Goal: Task Accomplishment & Management: Complete application form

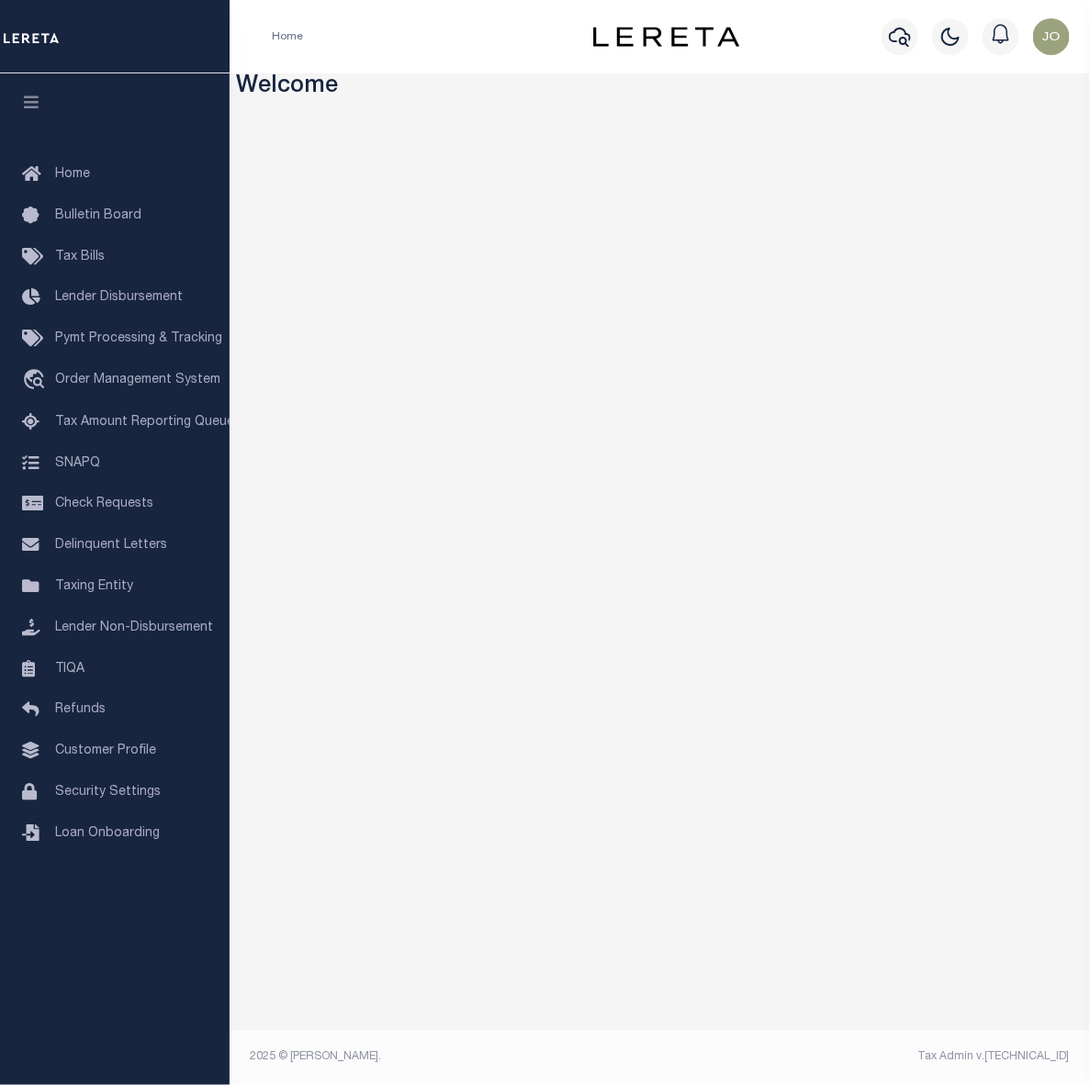
click at [1006, 102] on div "Welcome" at bounding box center [660, 570] width 860 height 994
click at [115, 758] on span "Customer Profile" at bounding box center [105, 751] width 101 height 13
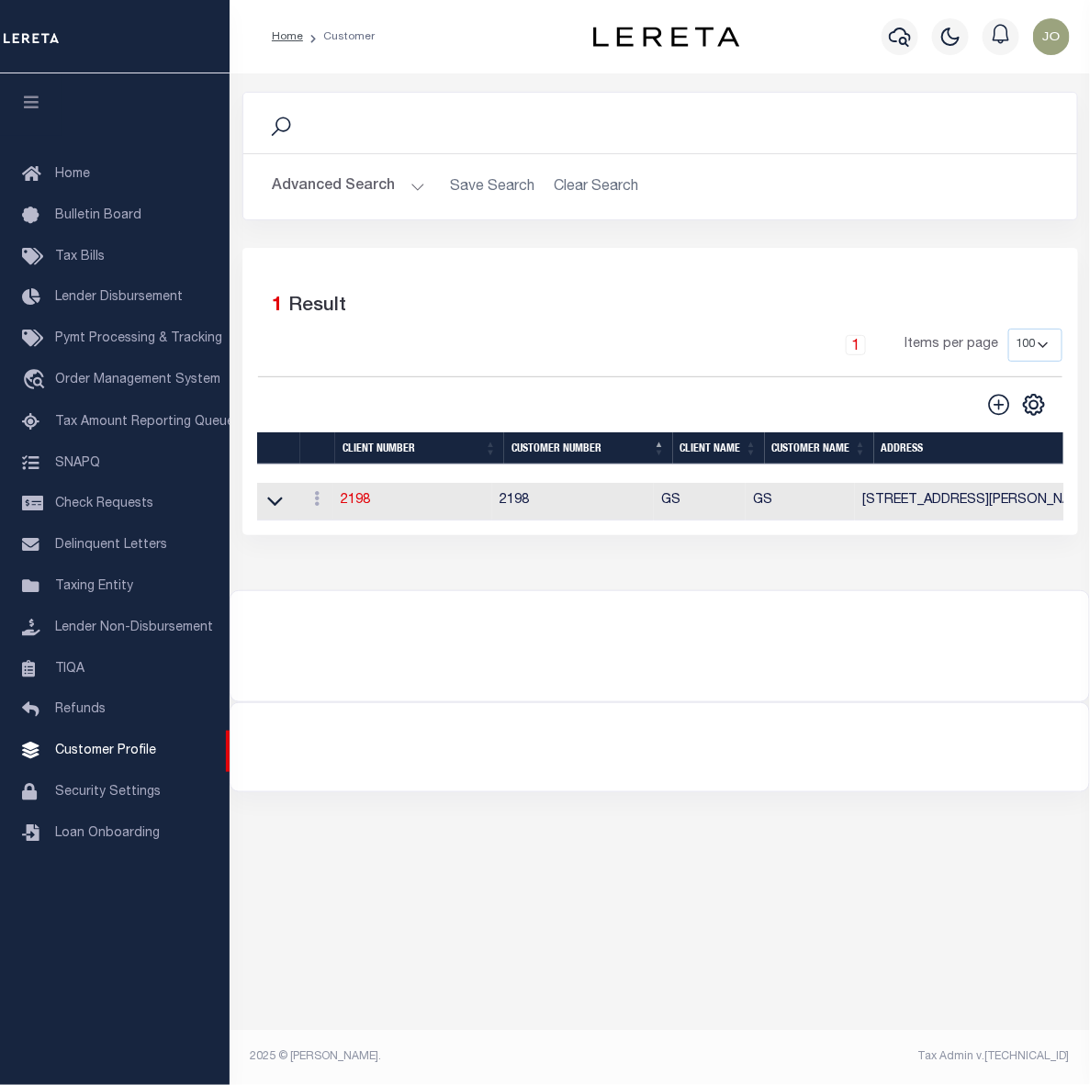
click at [352, 186] on button "Advanced Search" at bounding box center [349, 187] width 152 height 36
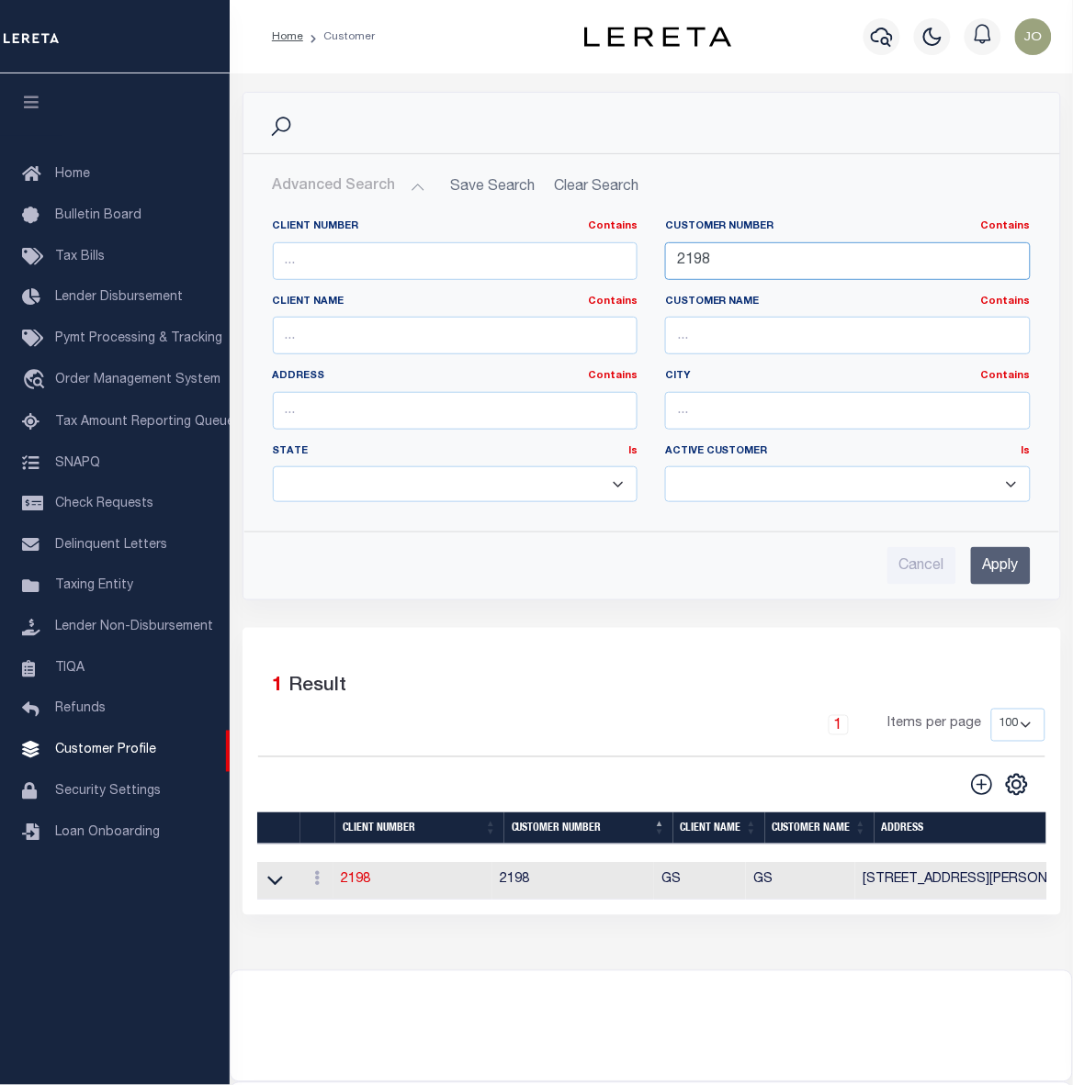
click at [690, 260] on input "2198" at bounding box center [847, 261] width 365 height 38
type input "934"
click at [985, 565] on input "Apply" at bounding box center [1001, 566] width 60 height 38
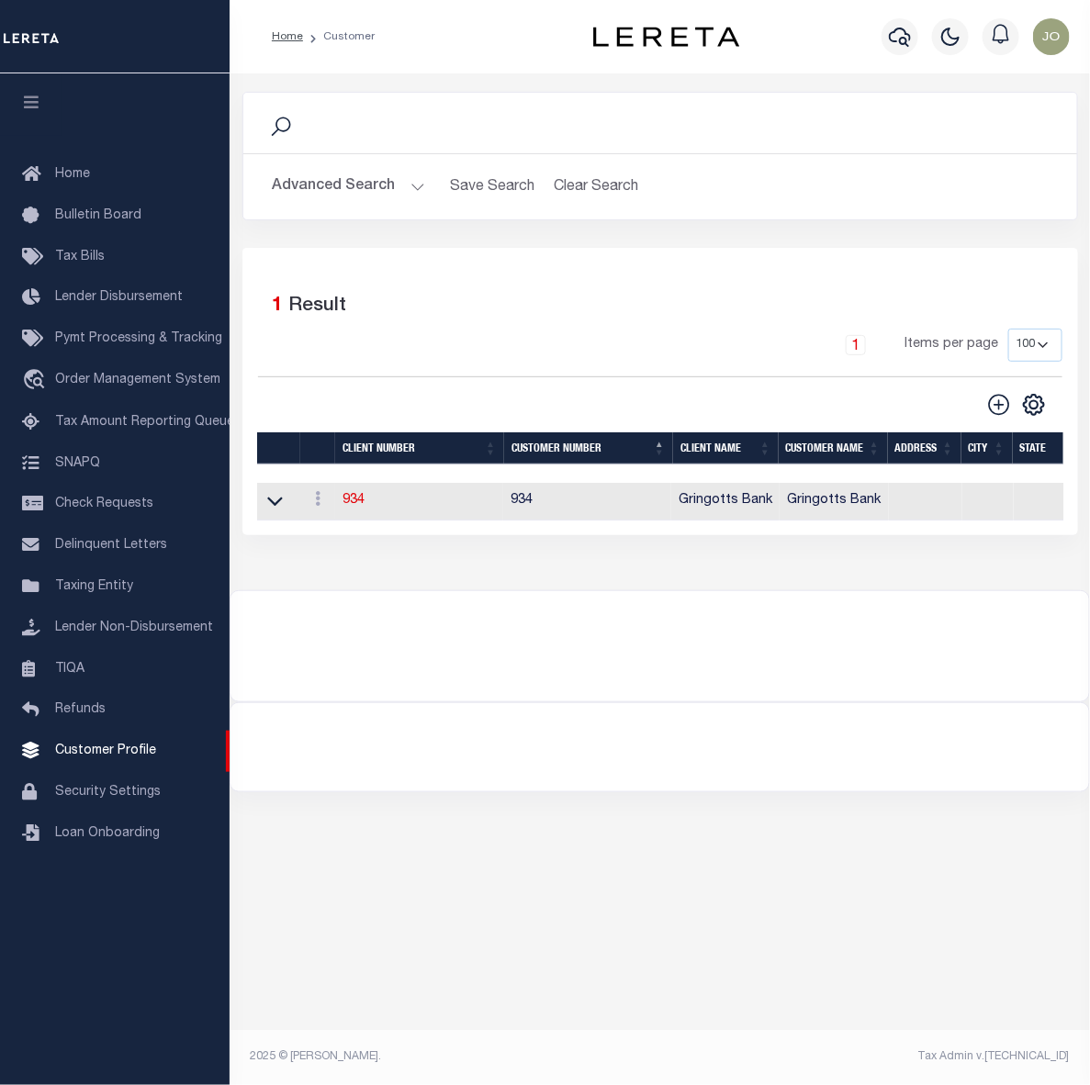
click at [939, 792] on div at bounding box center [659, 747] width 859 height 88
click at [349, 507] on link "934" at bounding box center [354, 500] width 22 height 13
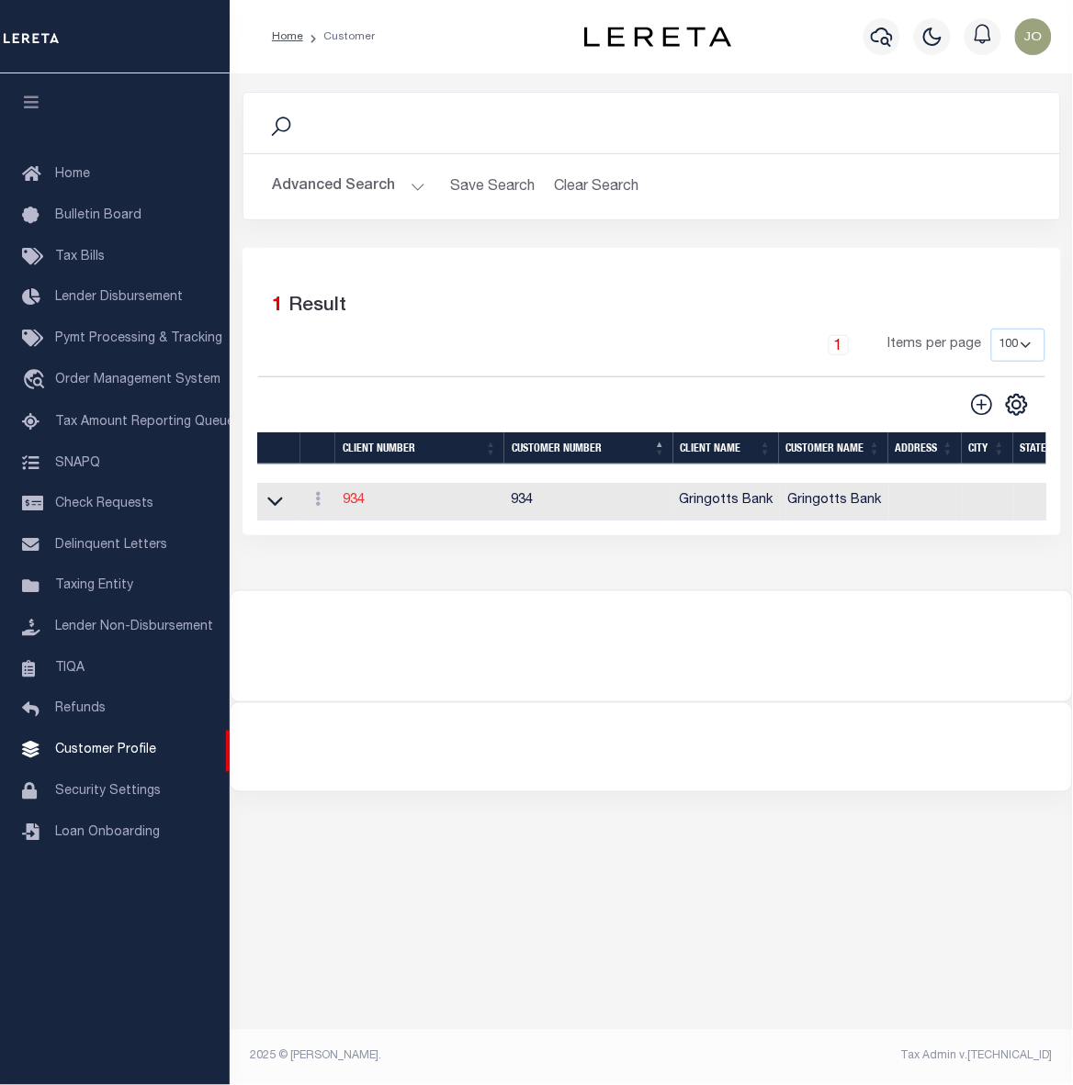
select select
type input "Gringotts Bank"
type input "934"
type input "Gringotts Bank"
select select "Mixed Portfolio"
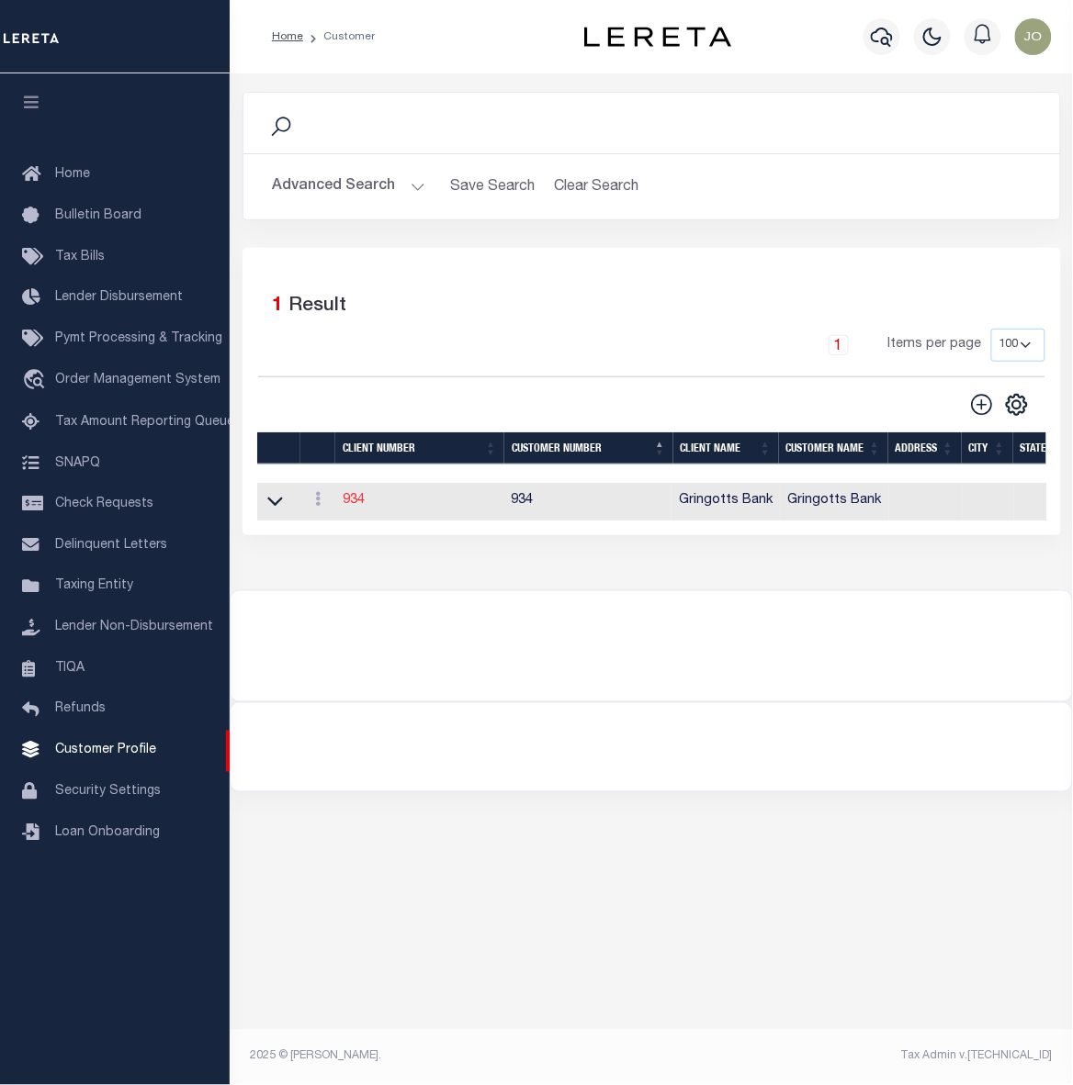
type input "Jose Cabrera"
type input "08/22/2025"
select select "Tier 1"
select select "FIC"
checkbox input "true"
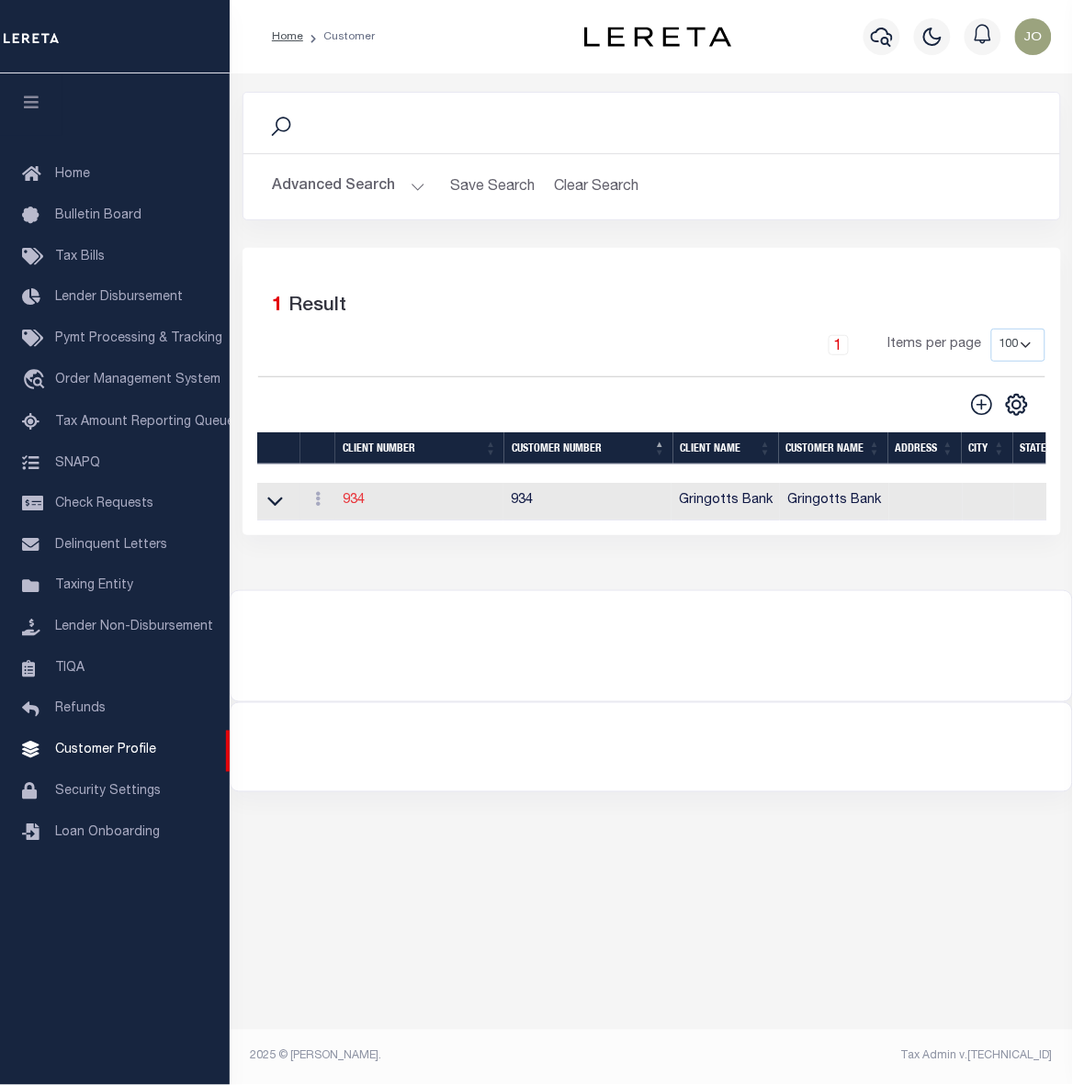
checkbox input "true"
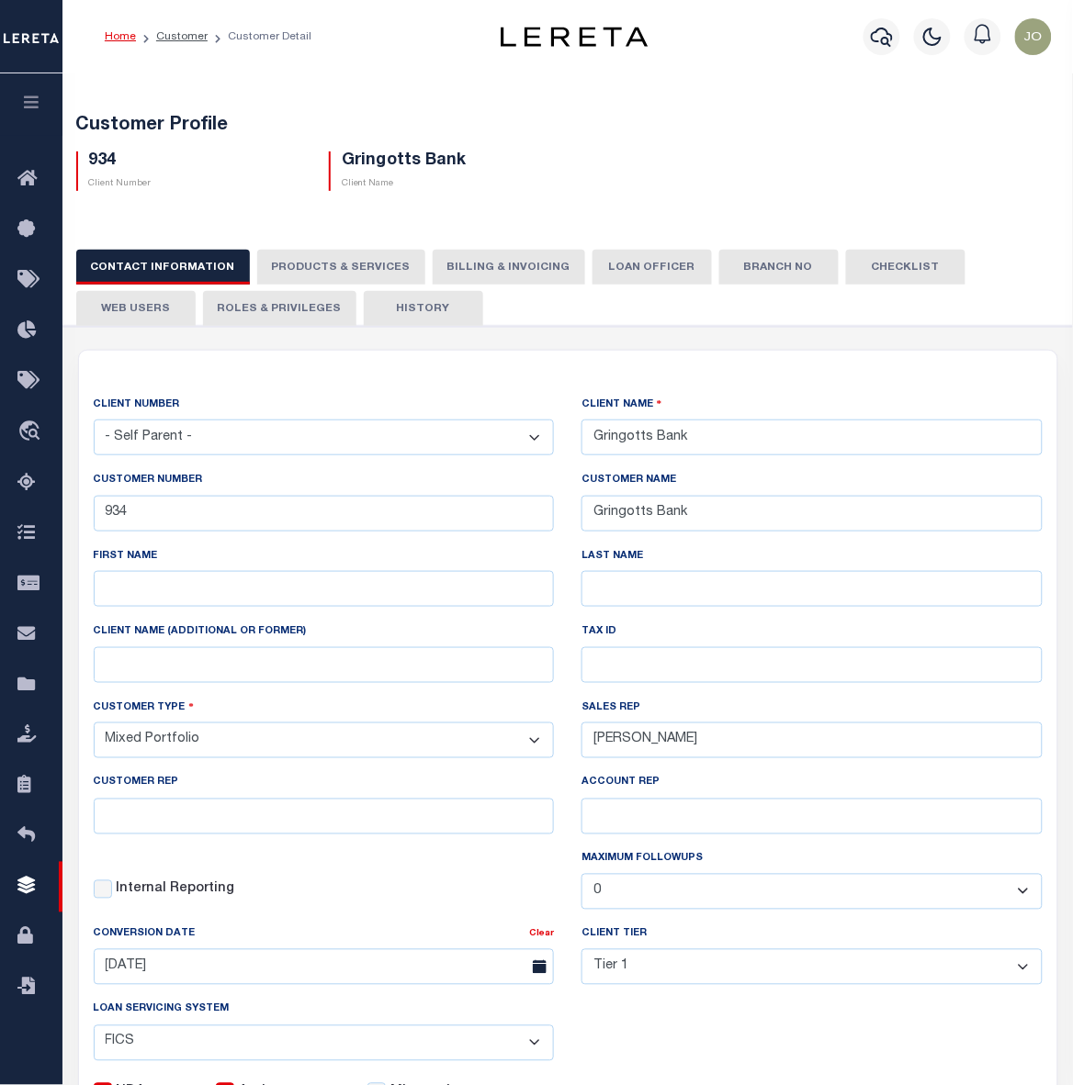
click at [309, 260] on button "PRODUCTS & SERVICES" at bounding box center [341, 267] width 168 height 35
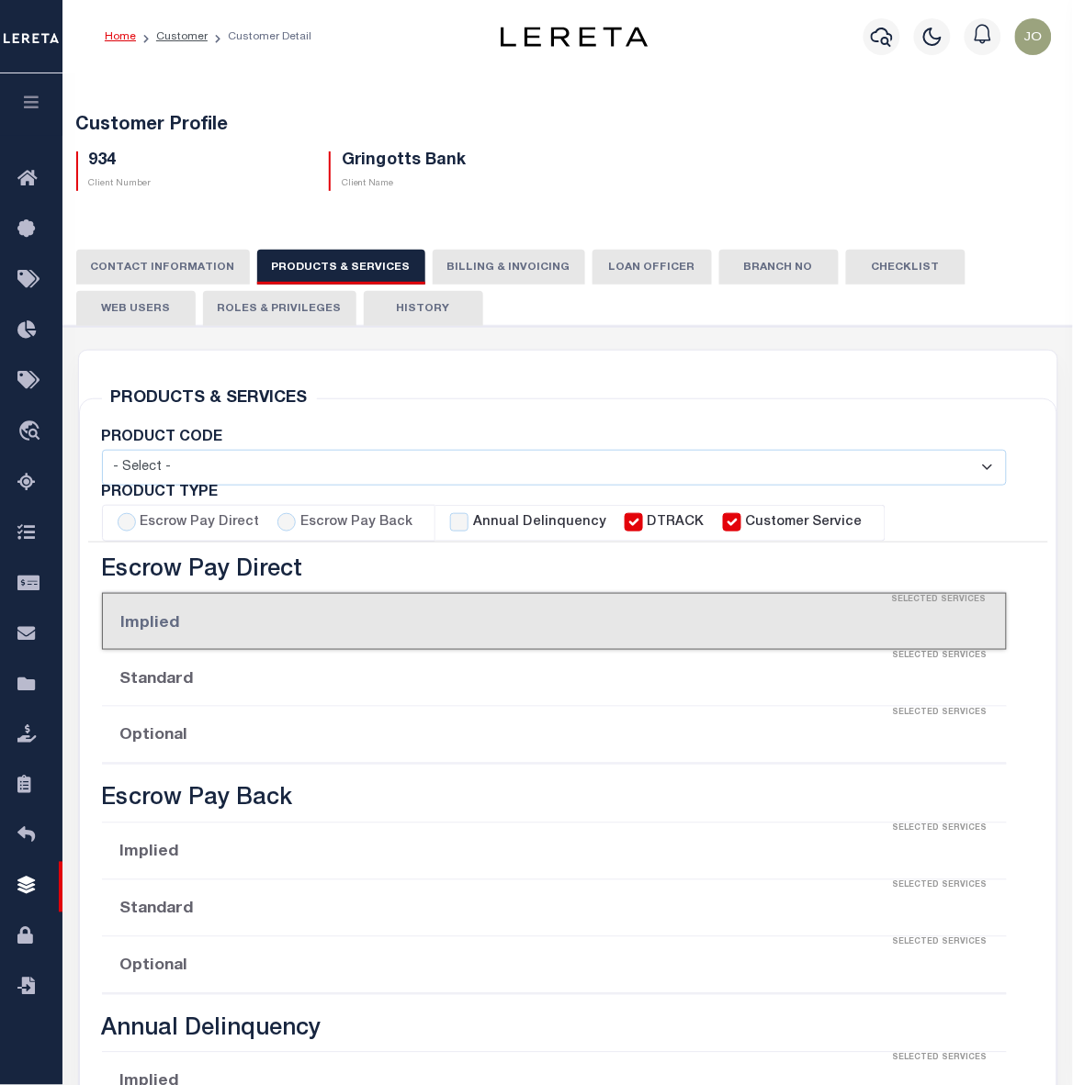
select select "STX"
radio input "true"
checkbox input "true"
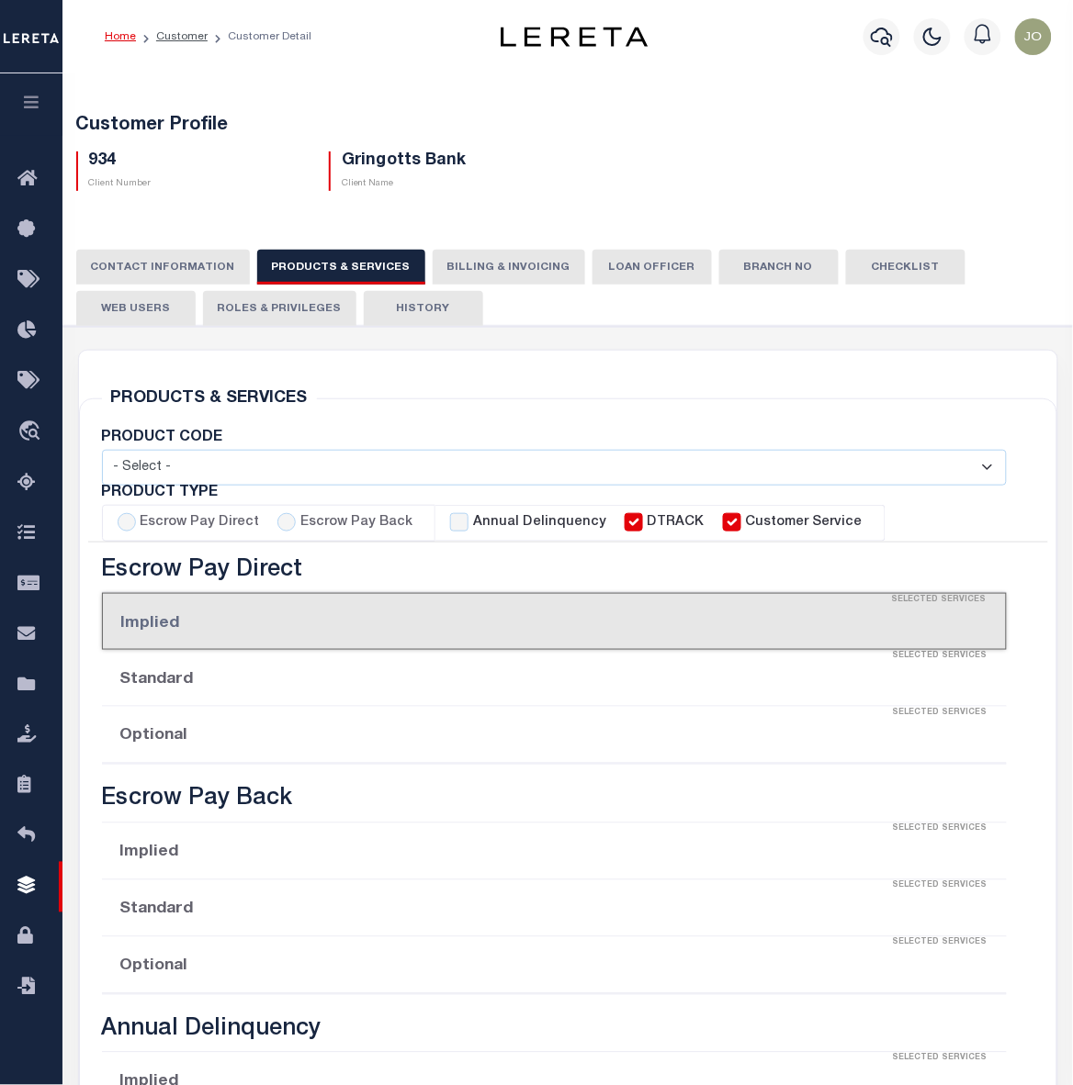
checkbox input "true"
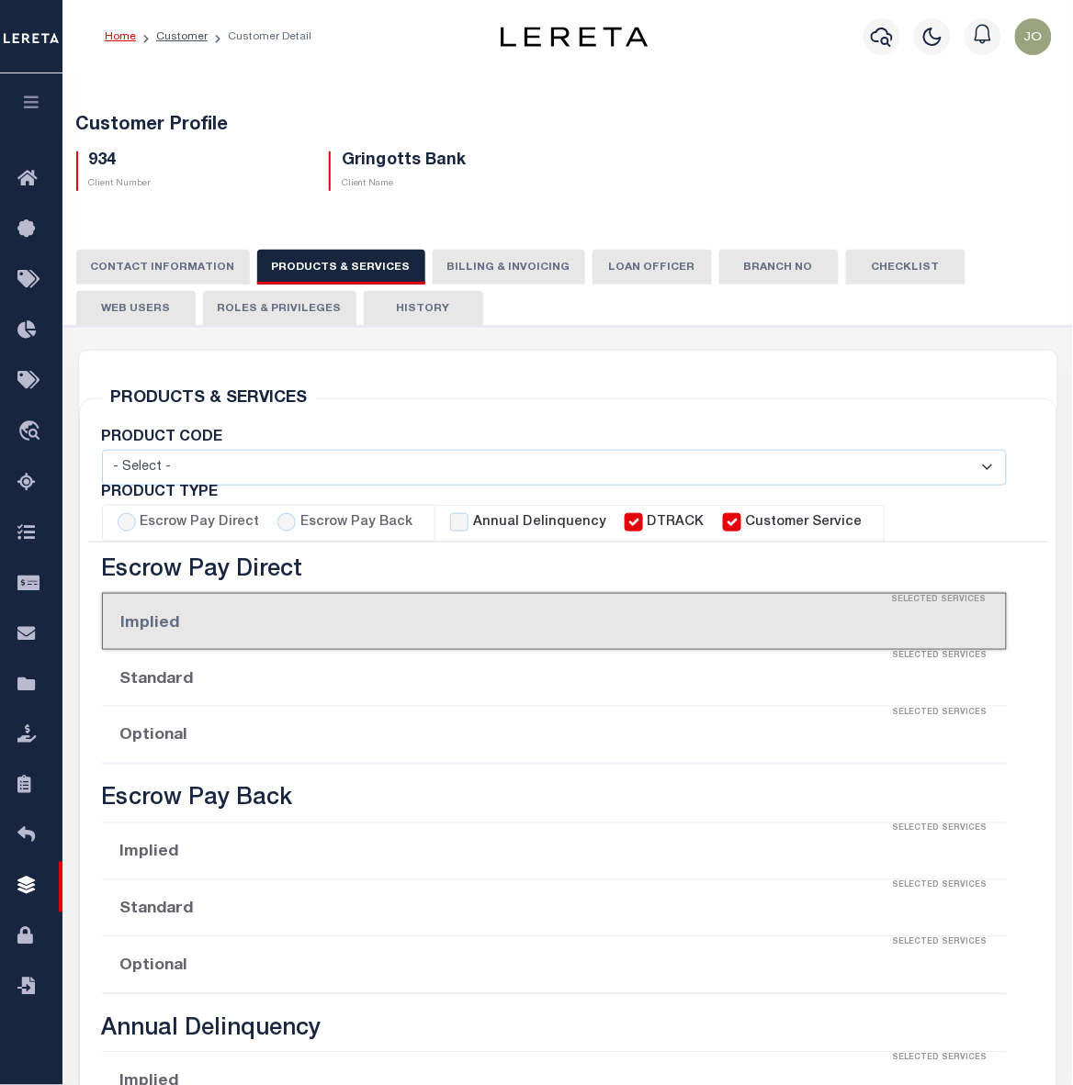
checkbox input "true"
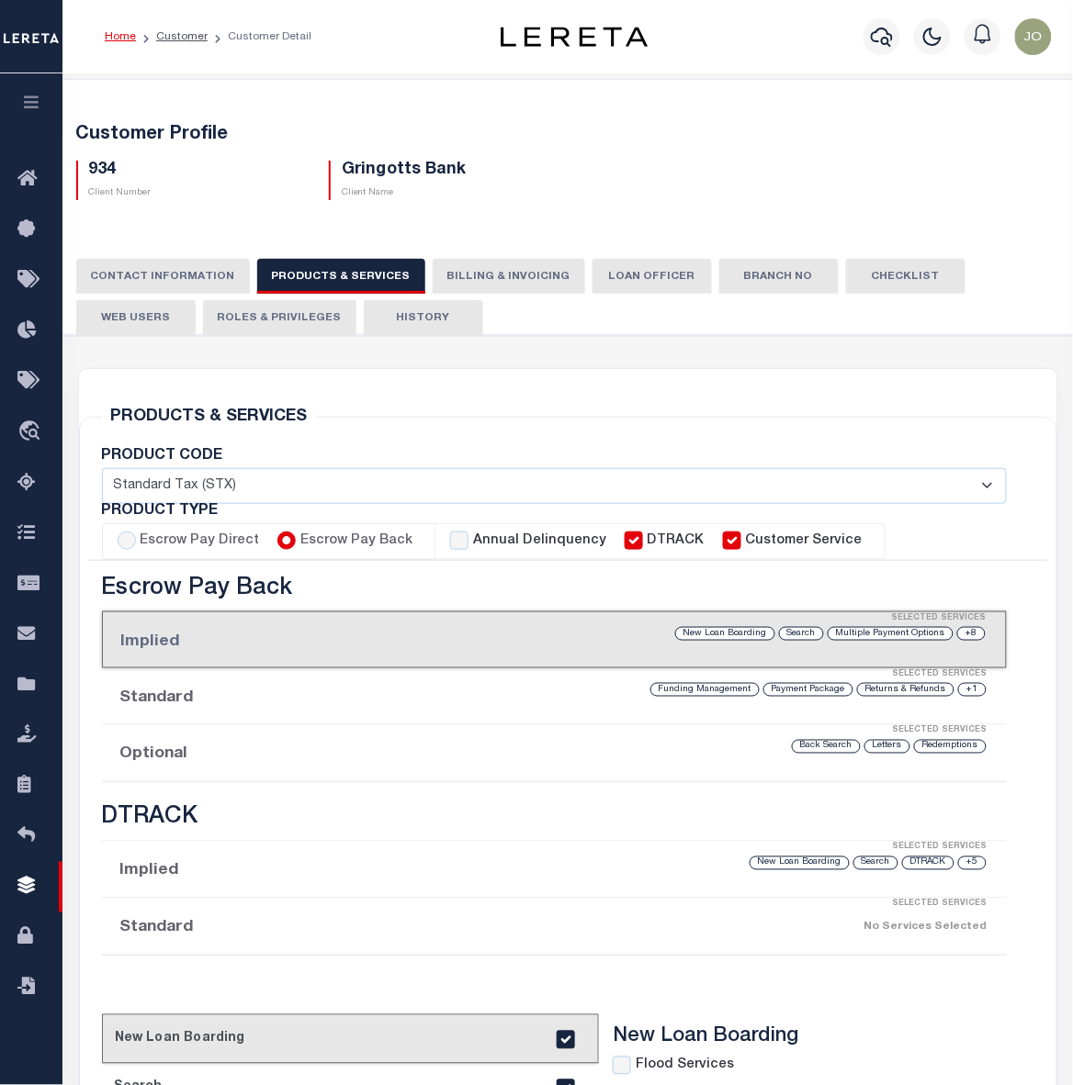
click at [173, 259] on button "CONTACT INFORMATION" at bounding box center [163, 276] width 174 height 35
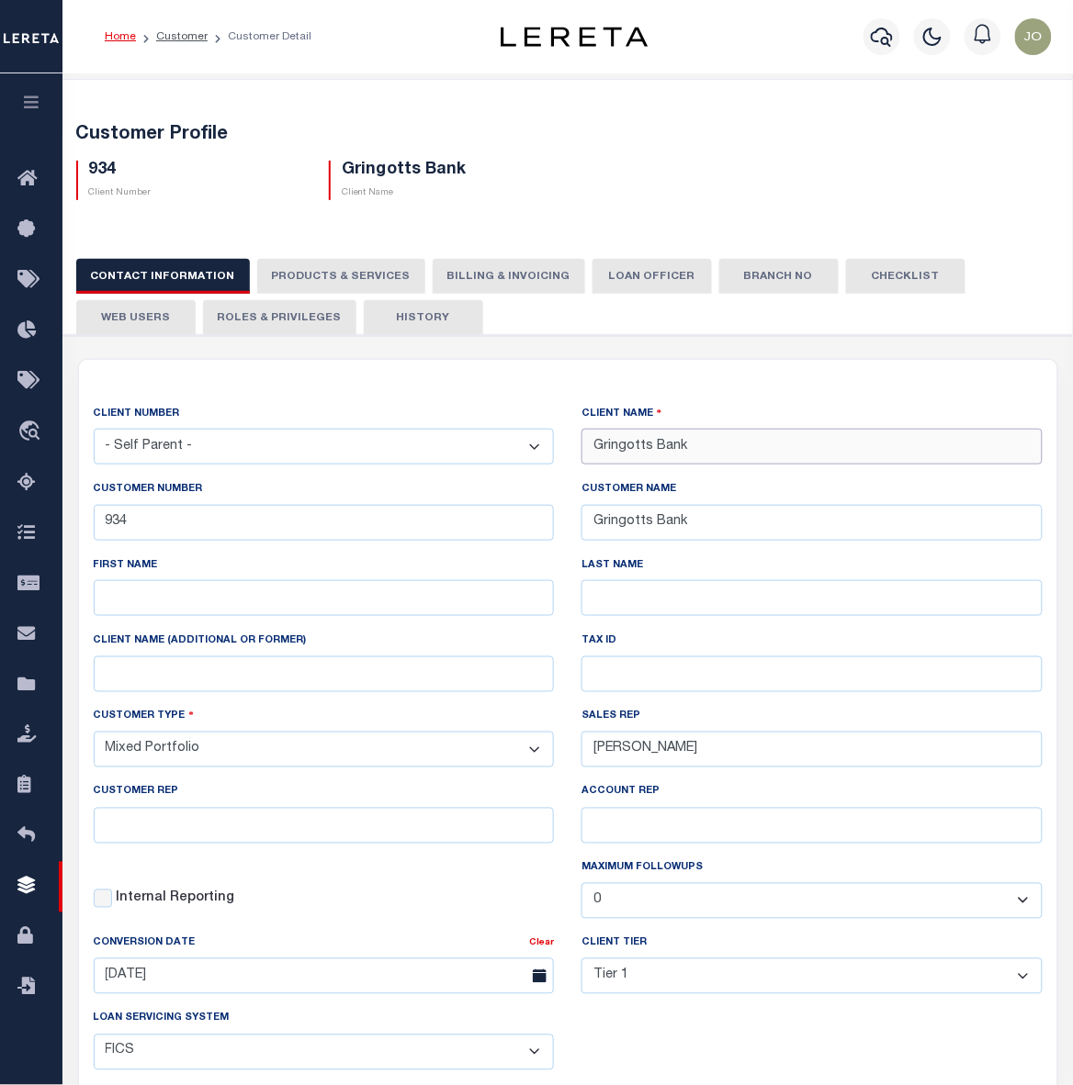
click at [658, 433] on input "Gringotts Bank" at bounding box center [811, 447] width 461 height 36
click at [108, 533] on input "934" at bounding box center [324, 523] width 461 height 36
click at [505, 378] on div "CLIENT NUMBER - Self Parent - 1011 1012 1013 1014 1016 1017 1018 101814 101862 …" at bounding box center [568, 768] width 978 height 817
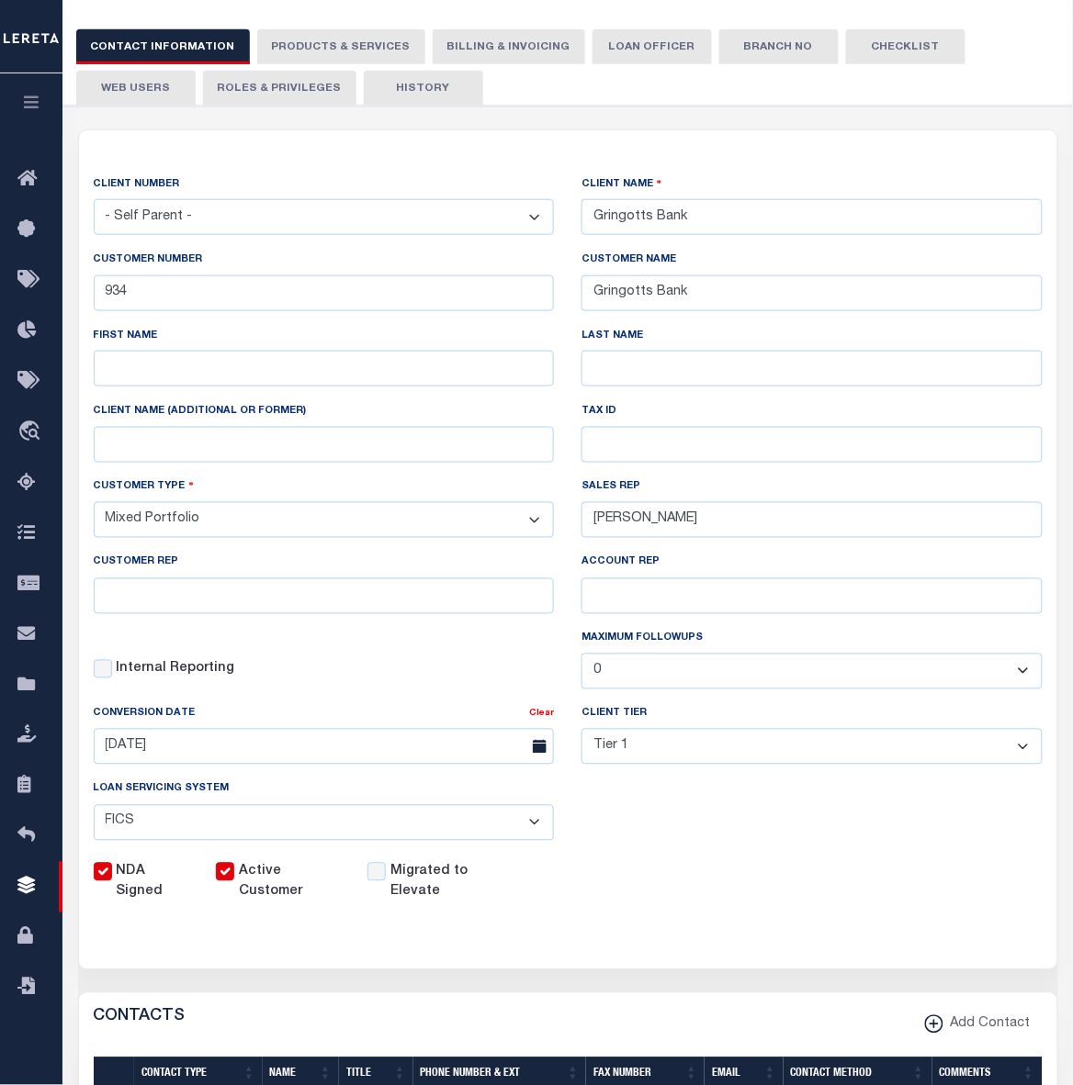
scroll to position [344, 0]
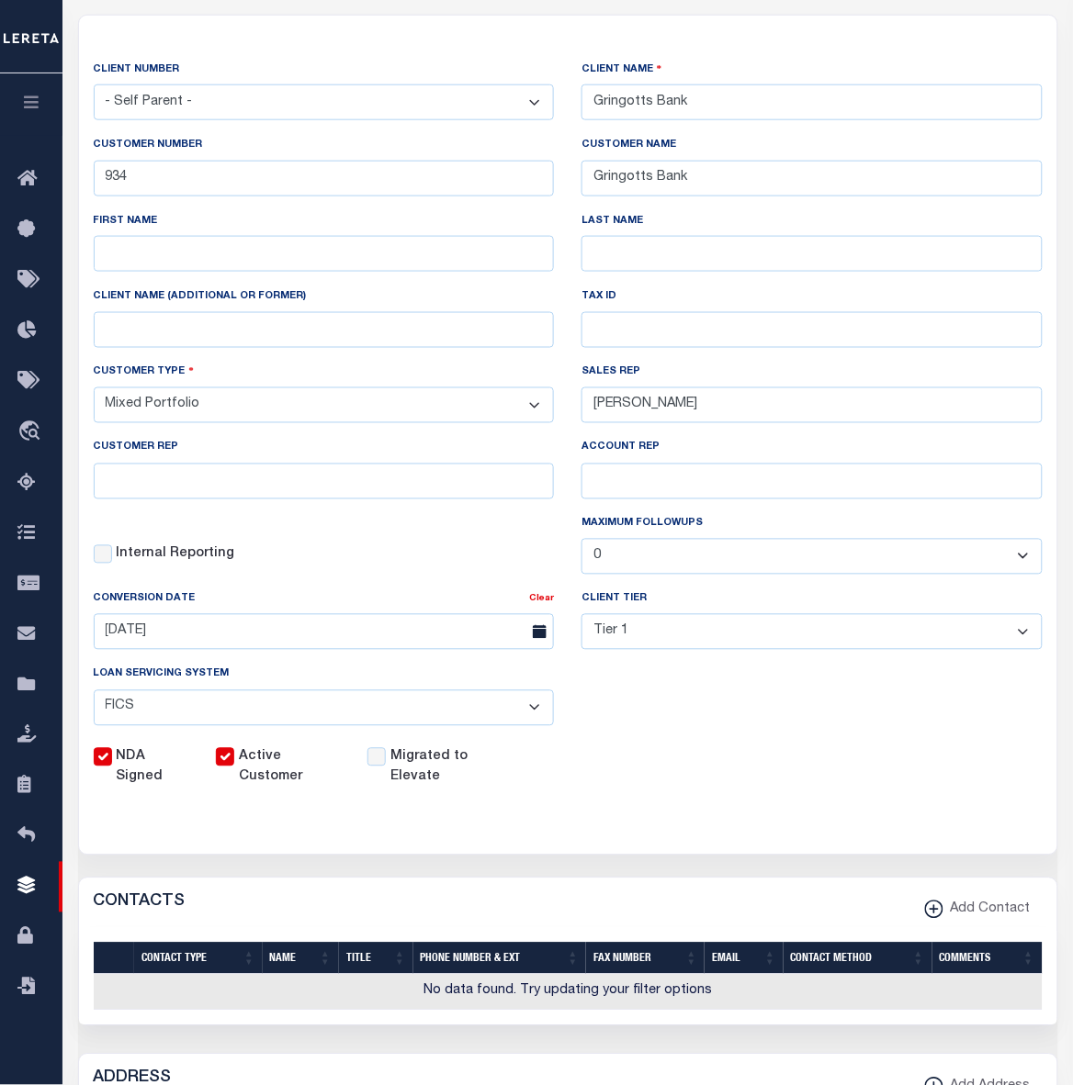
click at [566, 704] on div "Loan Servicing System - Select - Jack Henry Silverlake FICS Fiserv MSP Other" at bounding box center [324, 702] width 489 height 75
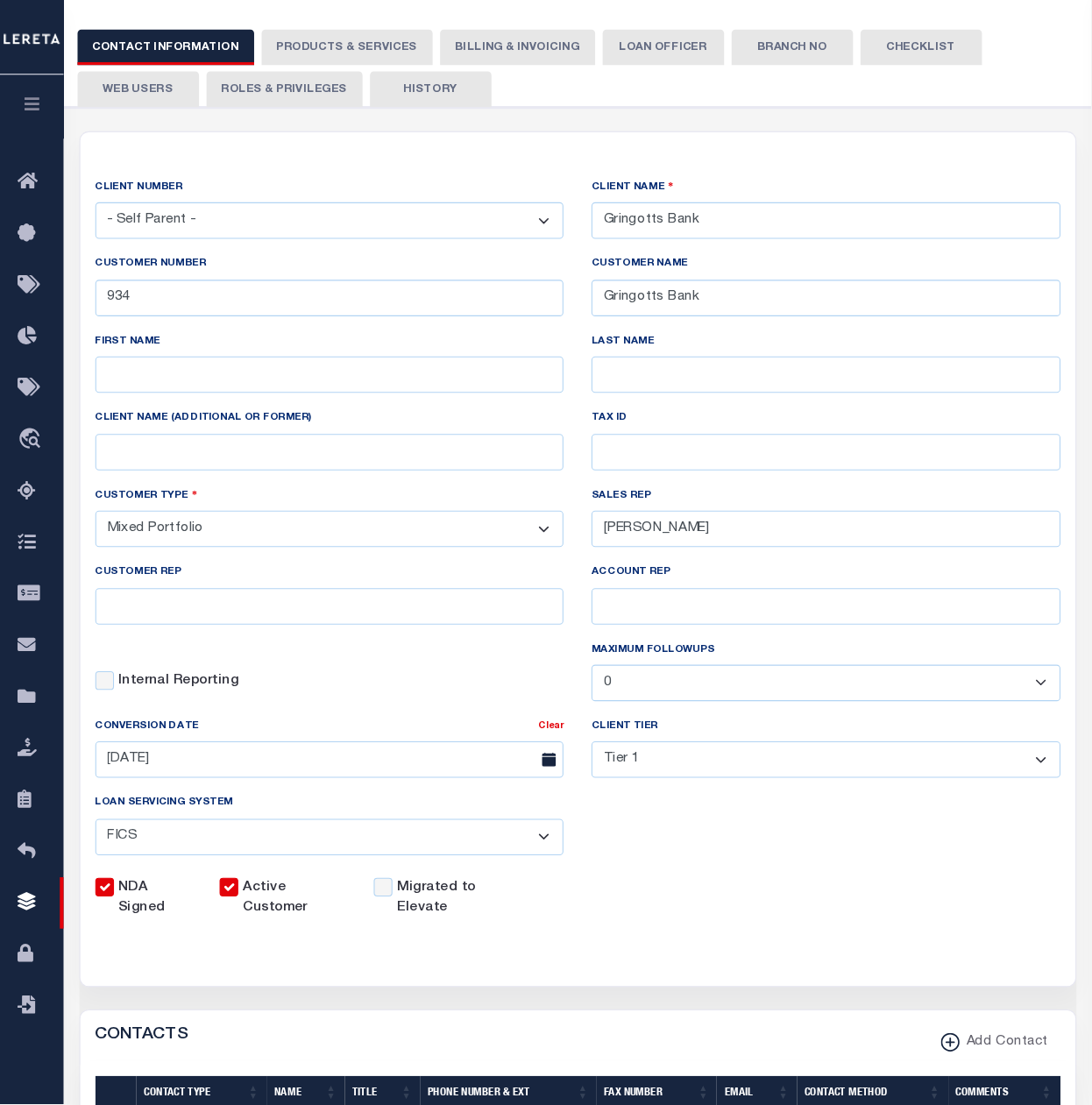
scroll to position [0, 0]
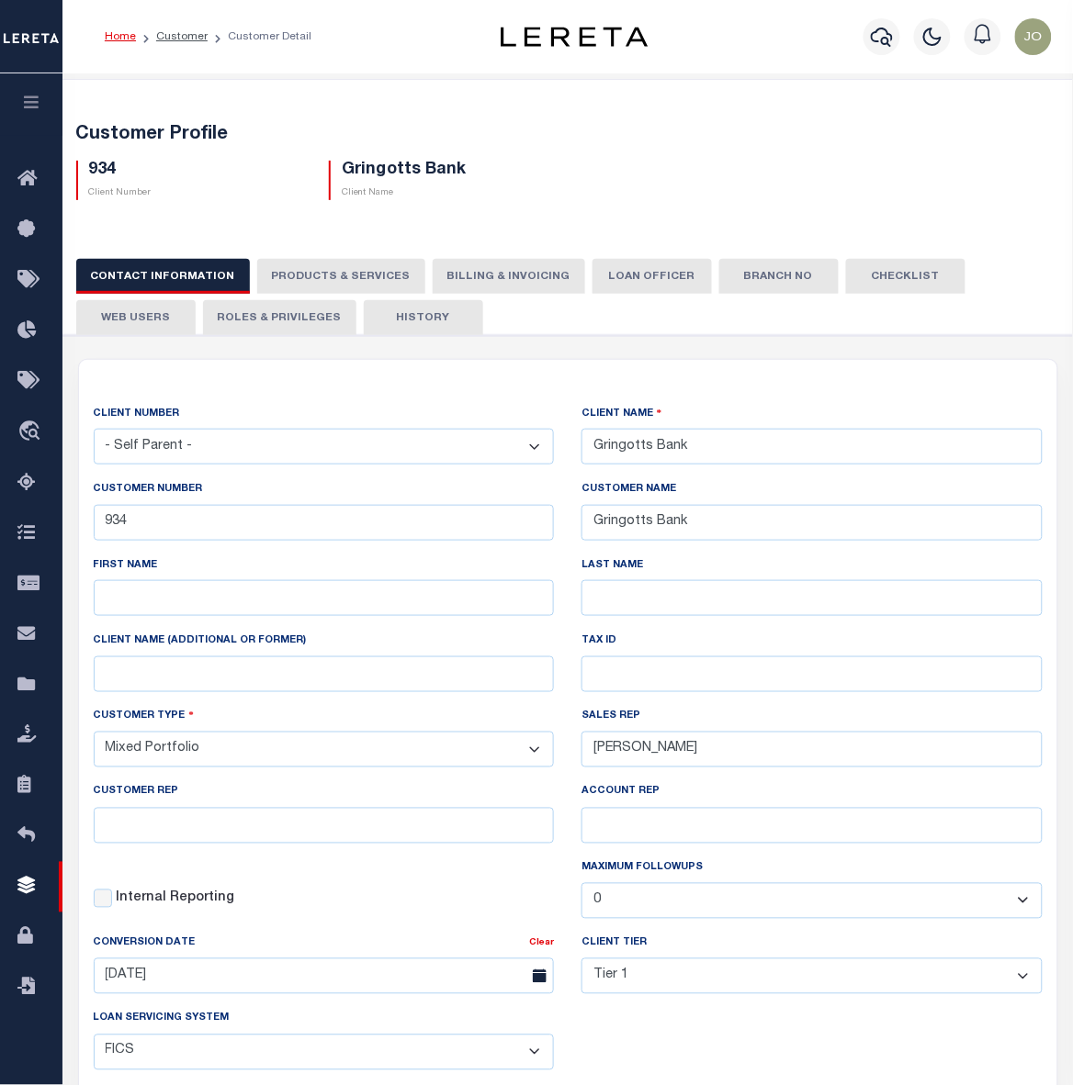
click at [354, 286] on button "PRODUCTS & SERVICES" at bounding box center [341, 276] width 168 height 35
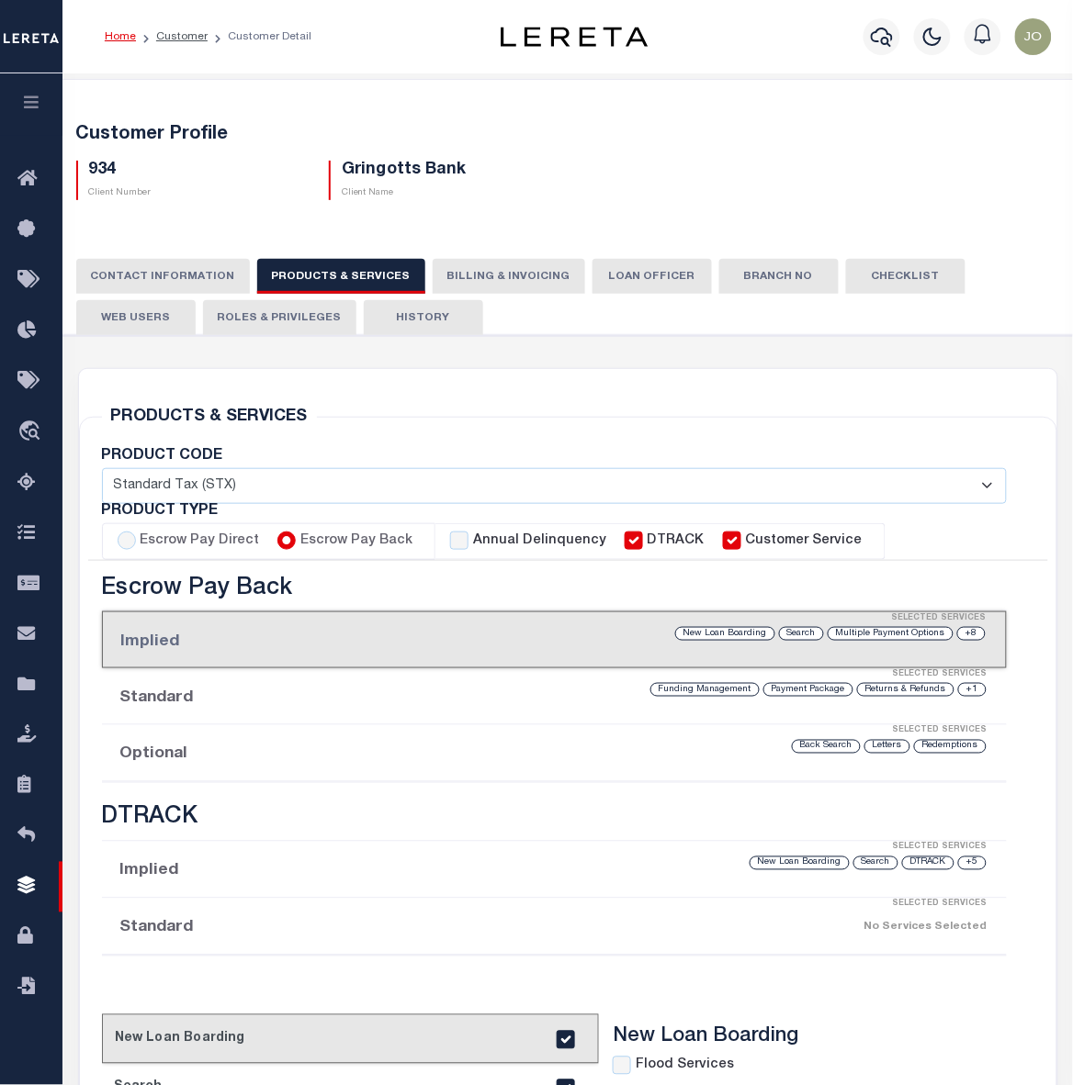
select select "STX"
click at [485, 643] on div "+8 Multiple Payment Options Search New Loan Boarding" at bounding box center [661, 633] width 649 height 17
click at [1033, 563] on div "PRODUCT CODE - Select - Standard Tax (STX) Outsourcing (OS) Enhanced Tax (ETX) …" at bounding box center [568, 1035] width 960 height 1172
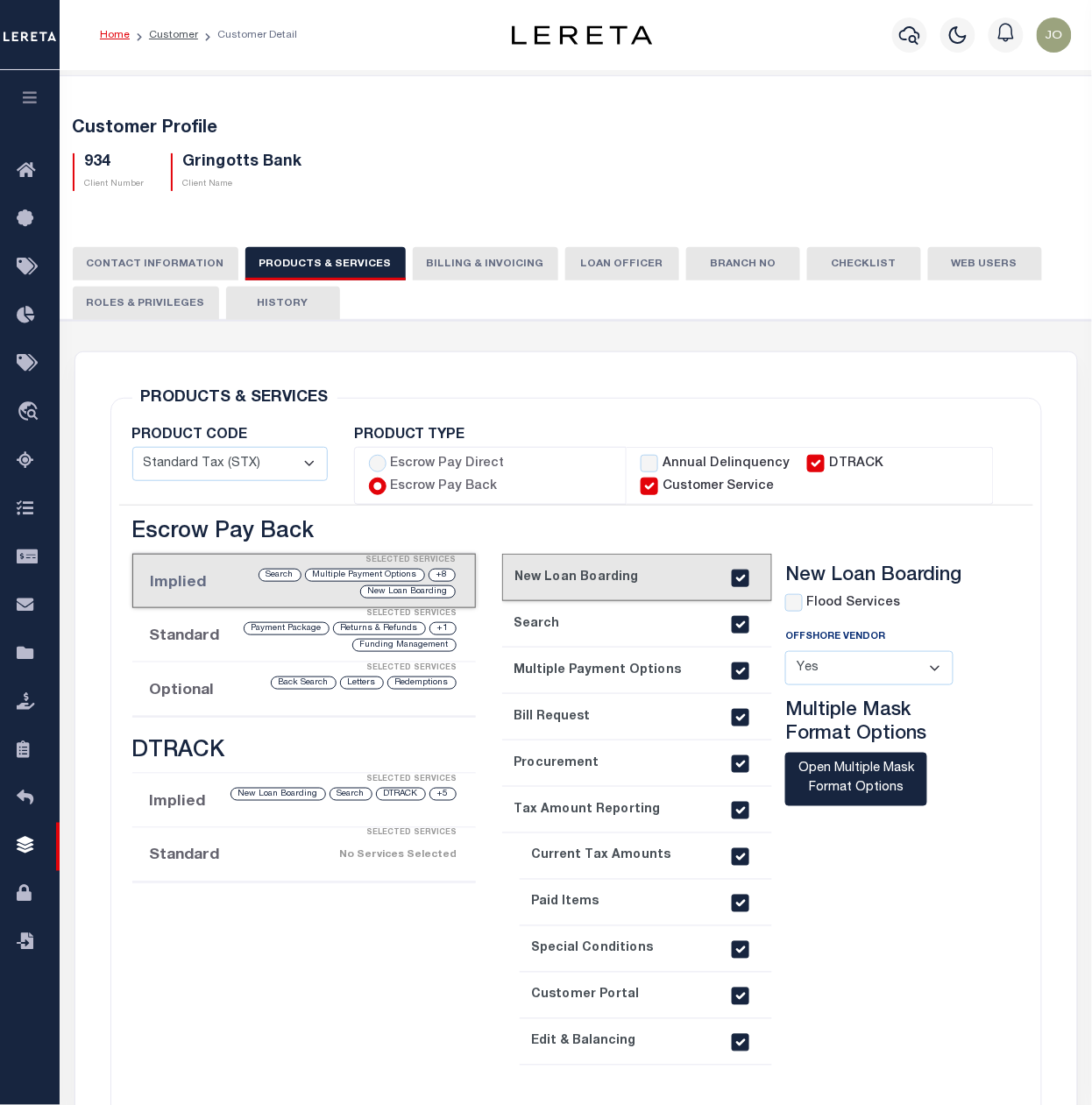
scroll to position [116, 0]
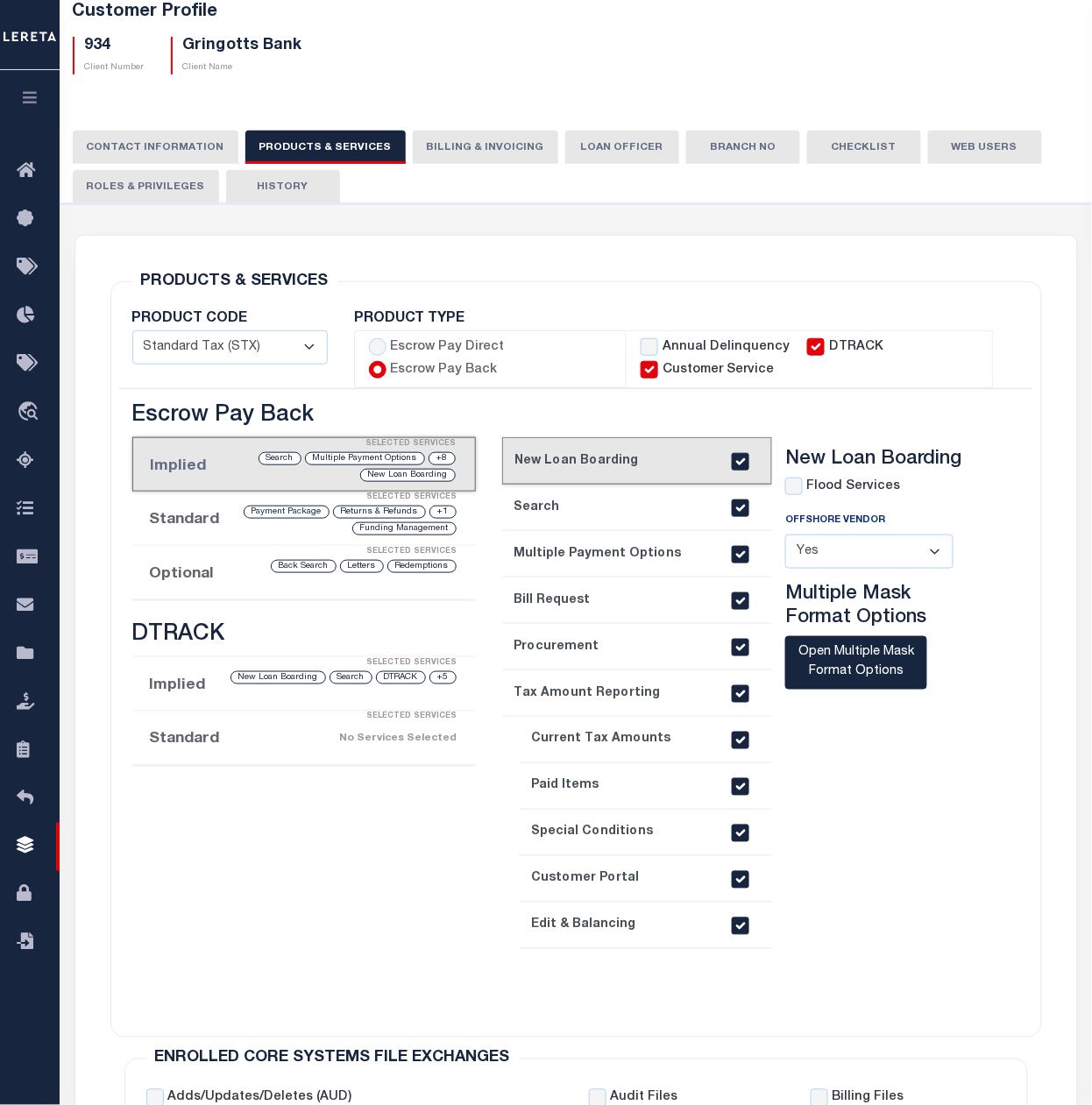
click at [174, 526] on li "Standard Selected Services +1 Returns & Refunds Payment Package Funding Managem…" at bounding box center [304, 518] width 344 height 54
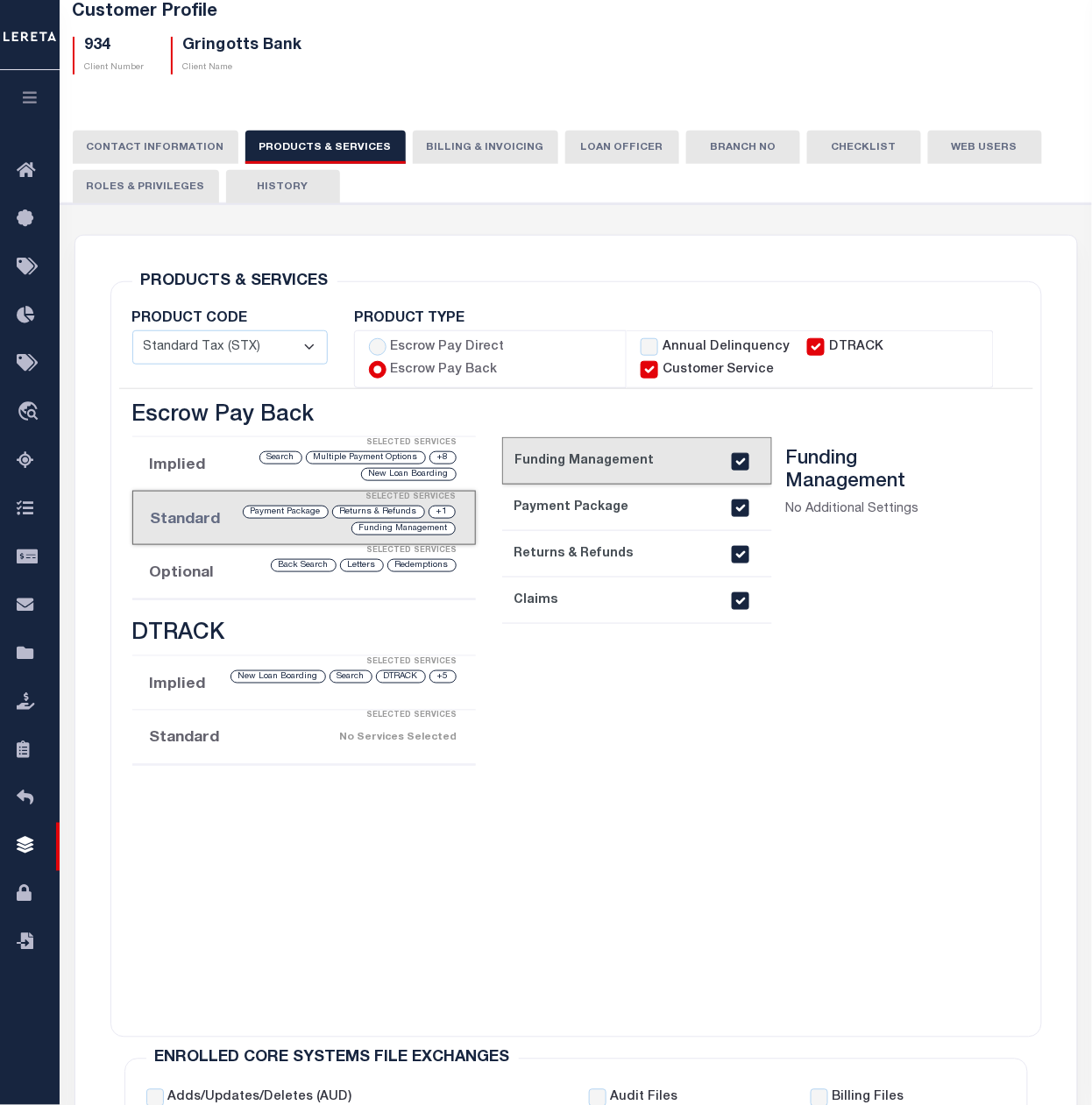
click at [211, 584] on li "Optional Selected Services Redemptions Letters Back Search" at bounding box center [304, 572] width 344 height 54
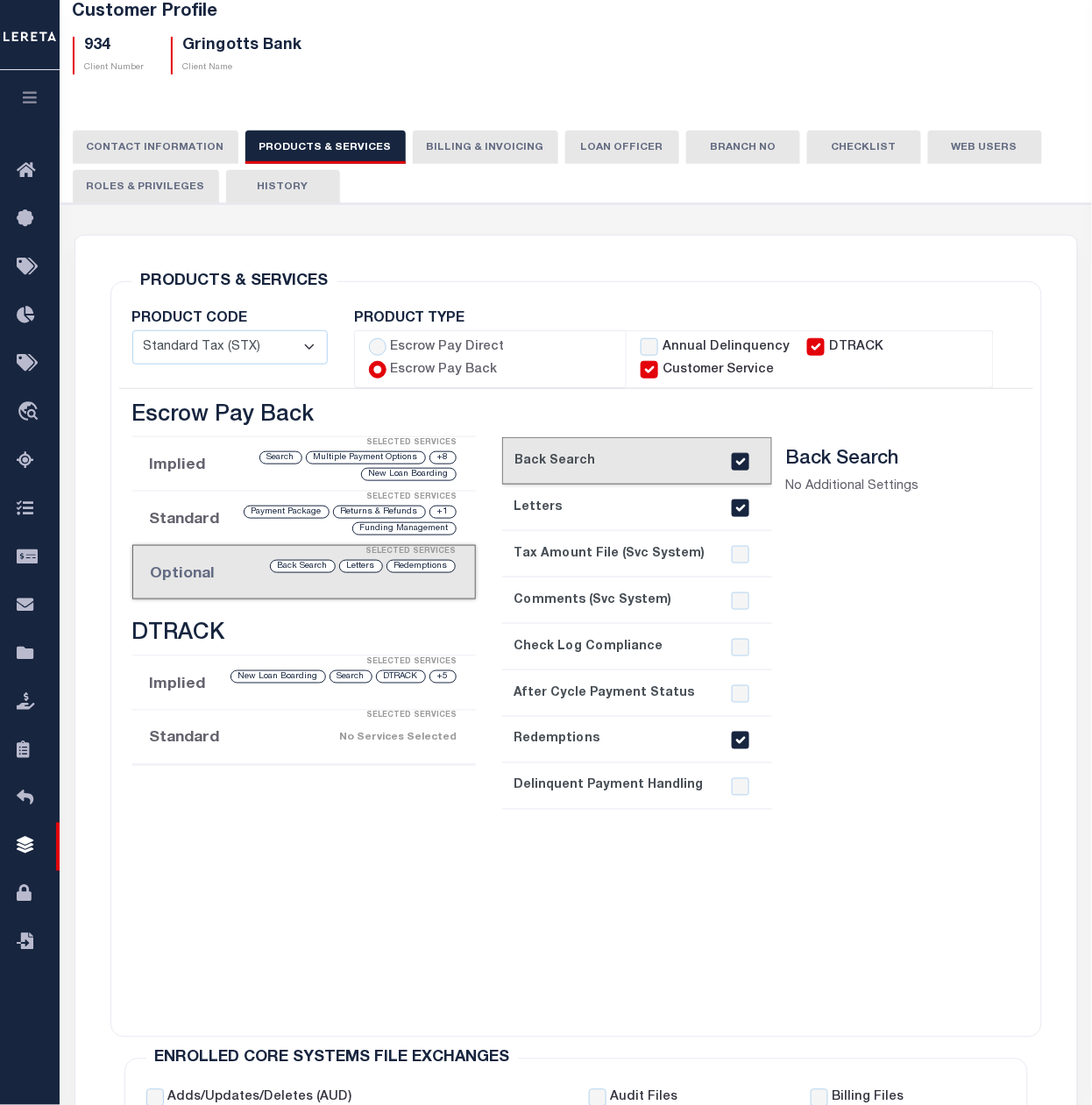
click at [179, 705] on div "Selected Services" at bounding box center [322, 717] width 344 height 35
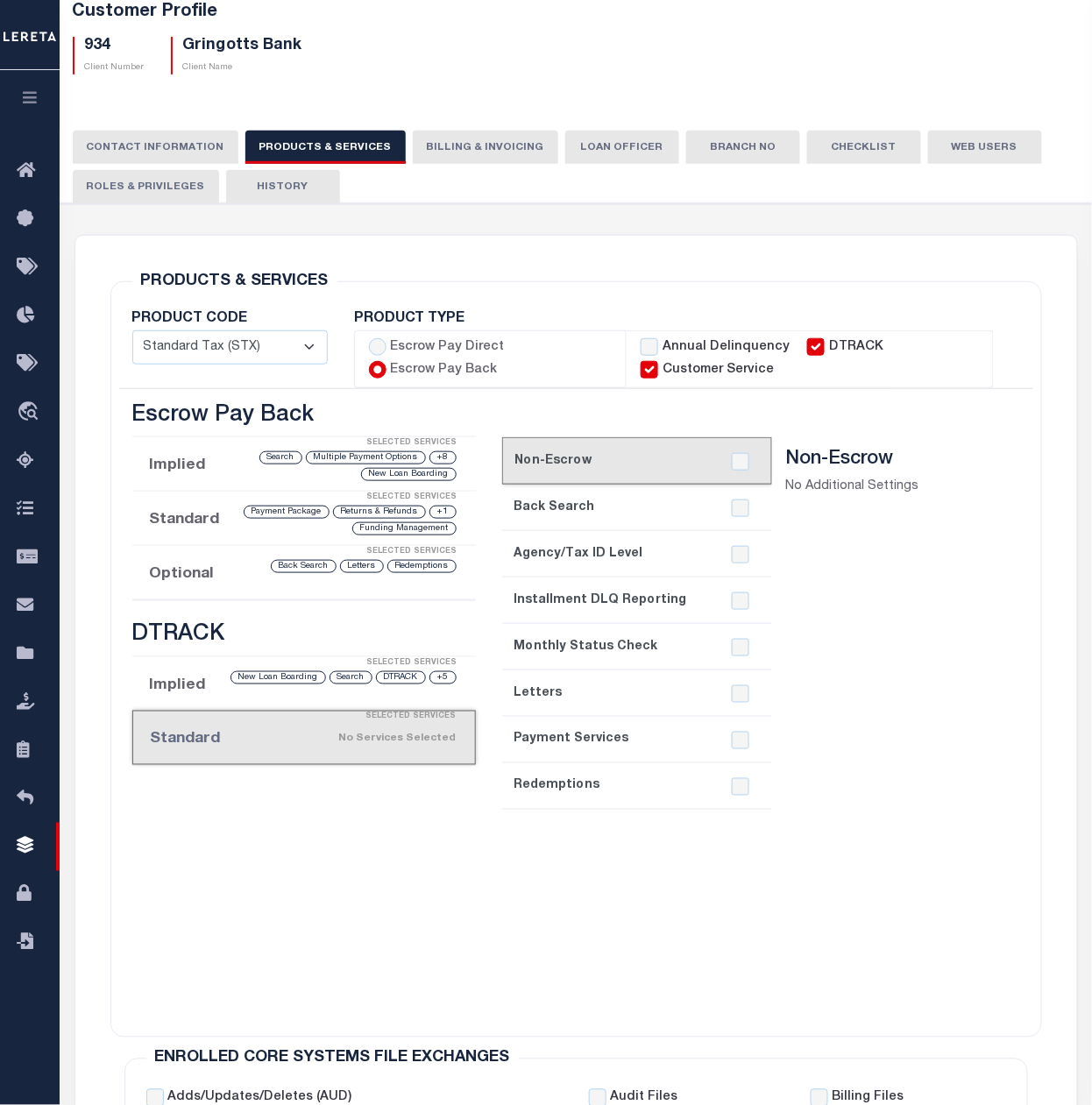
click at [180, 687] on li "Implied Selected Services +5 DTRACK Search New Loan Boarding" at bounding box center [304, 684] width 344 height 54
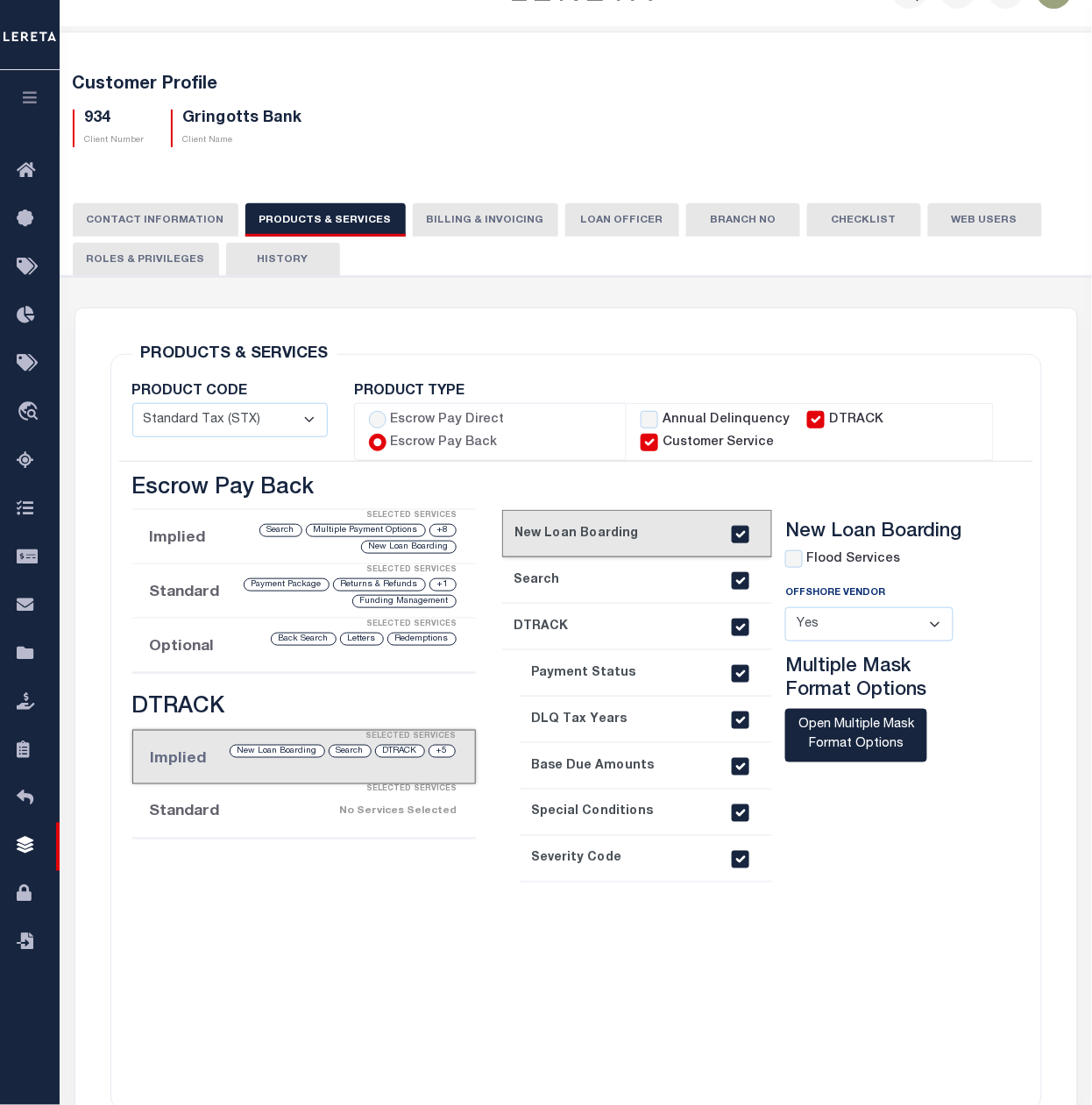
scroll to position [0, 0]
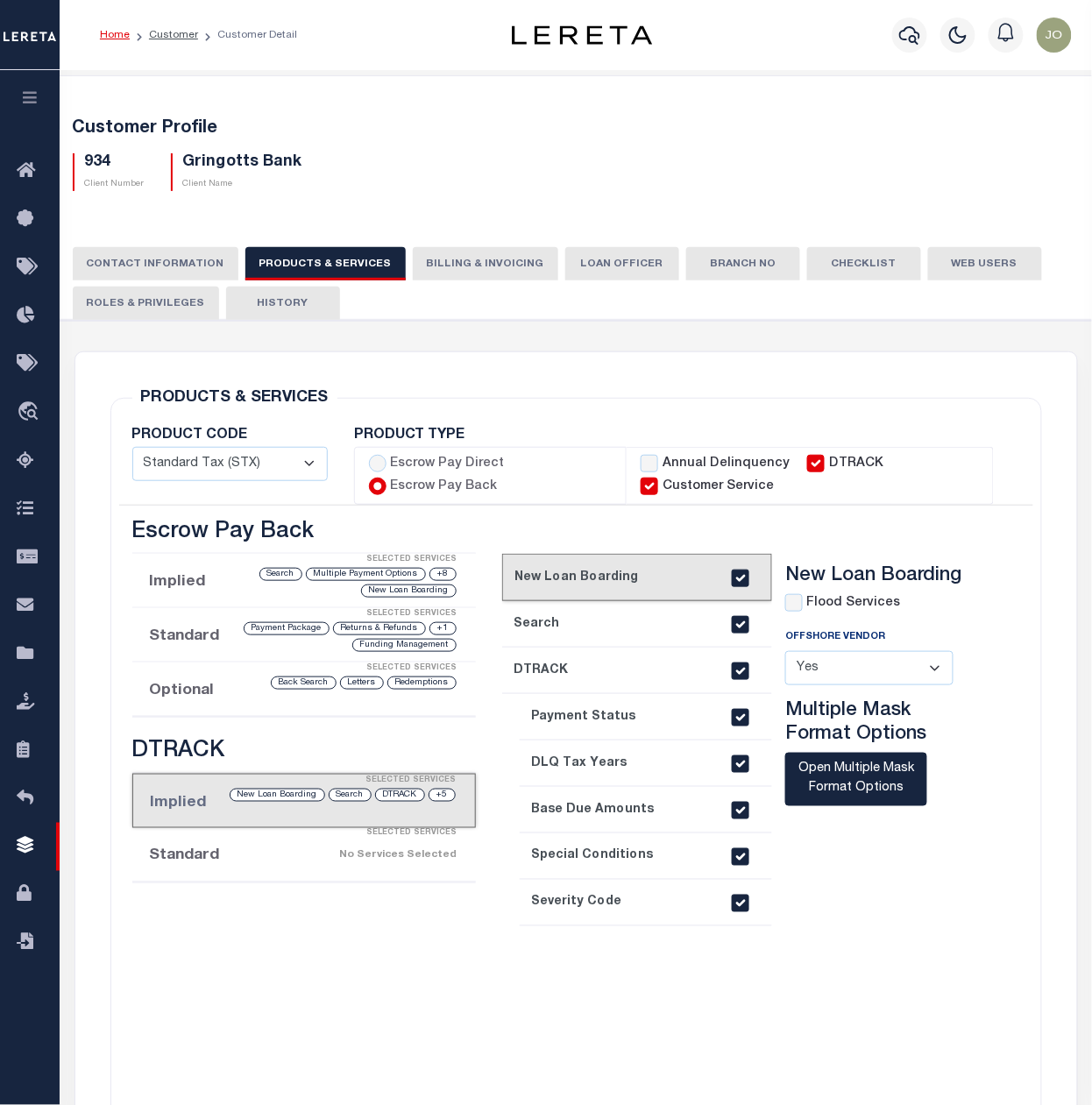
click at [184, 584] on li "Implied Selected Services +8 Multiple Payment Options Search New Loan Boarding" at bounding box center [304, 580] width 344 height 54
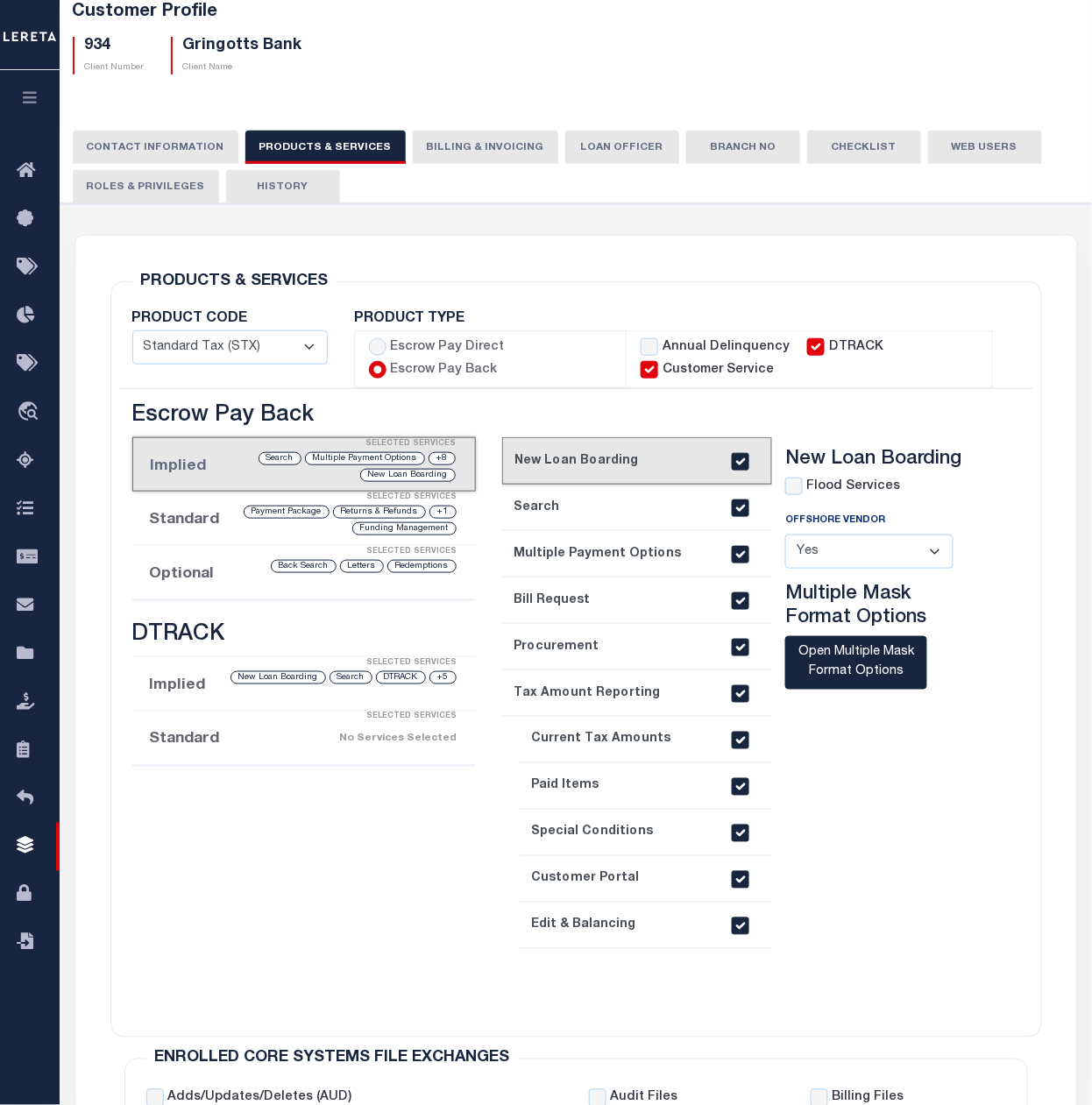
scroll to position [233, 0]
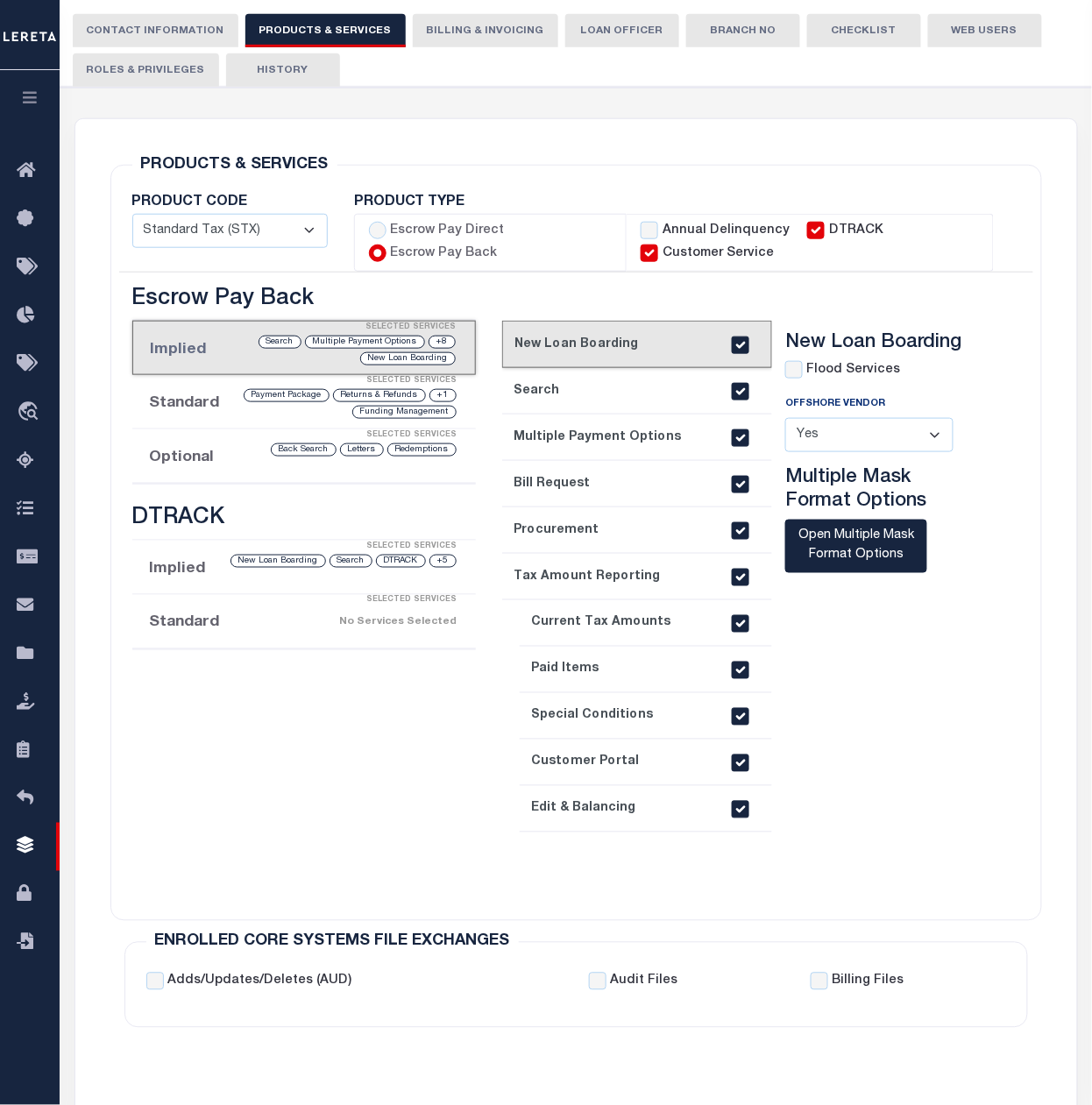
click at [179, 402] on li "Standard Selected Services +1 Returns & Refunds Payment Package Funding Managem…" at bounding box center [304, 402] width 344 height 54
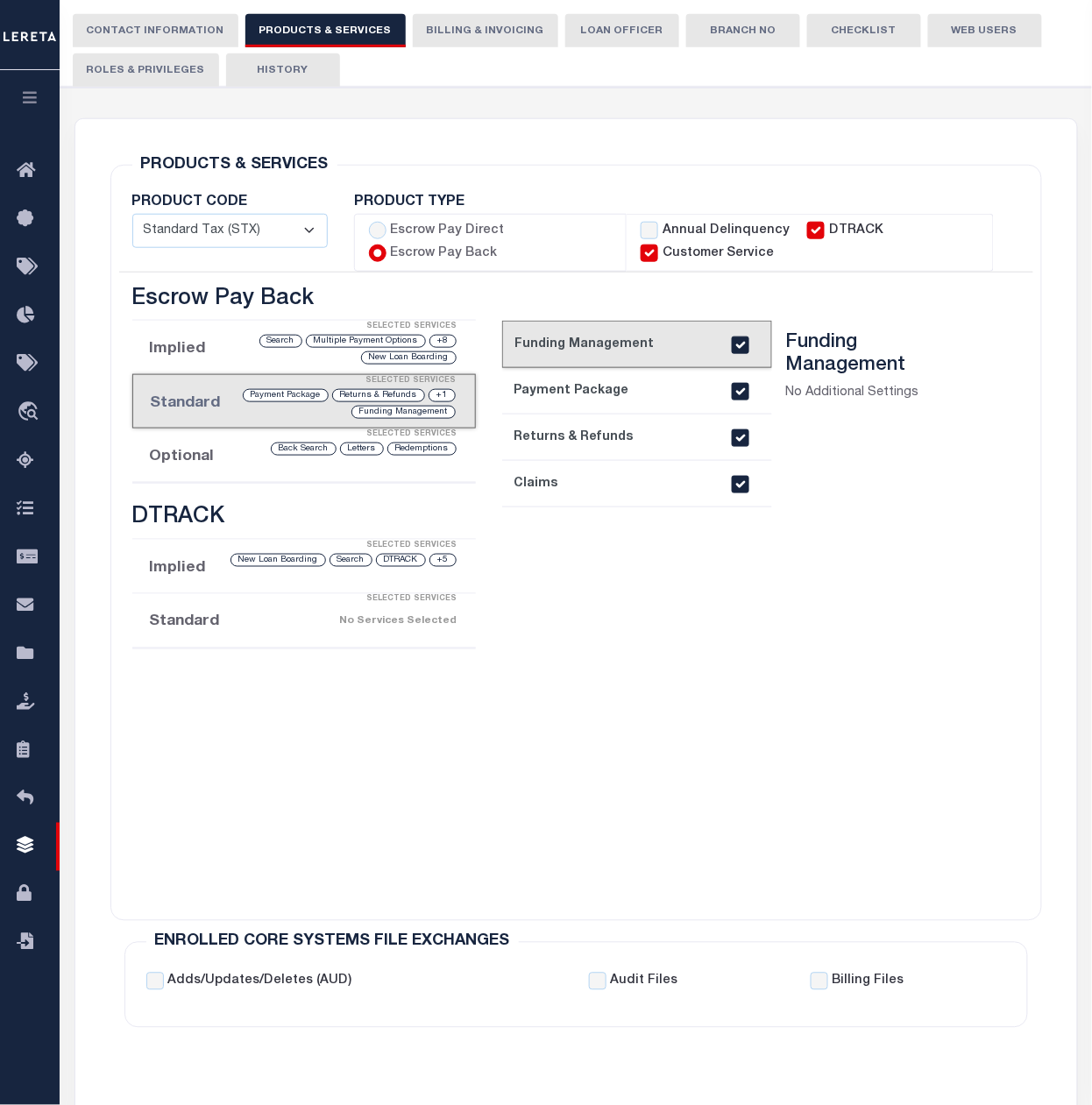
click at [247, 457] on div "Redemptions Letters Back Search" at bounding box center [343, 448] width 231 height 16
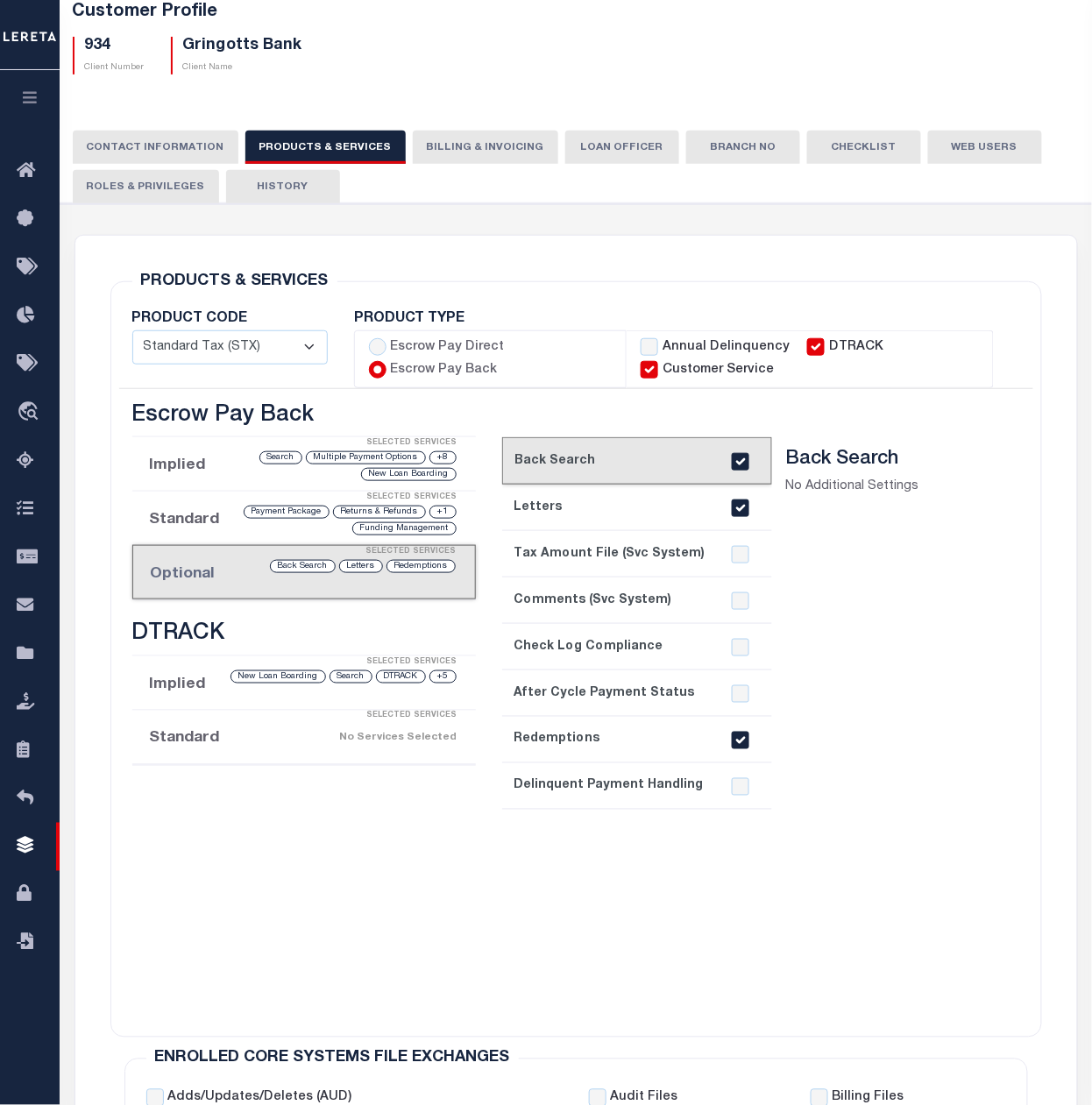
scroll to position [0, 0]
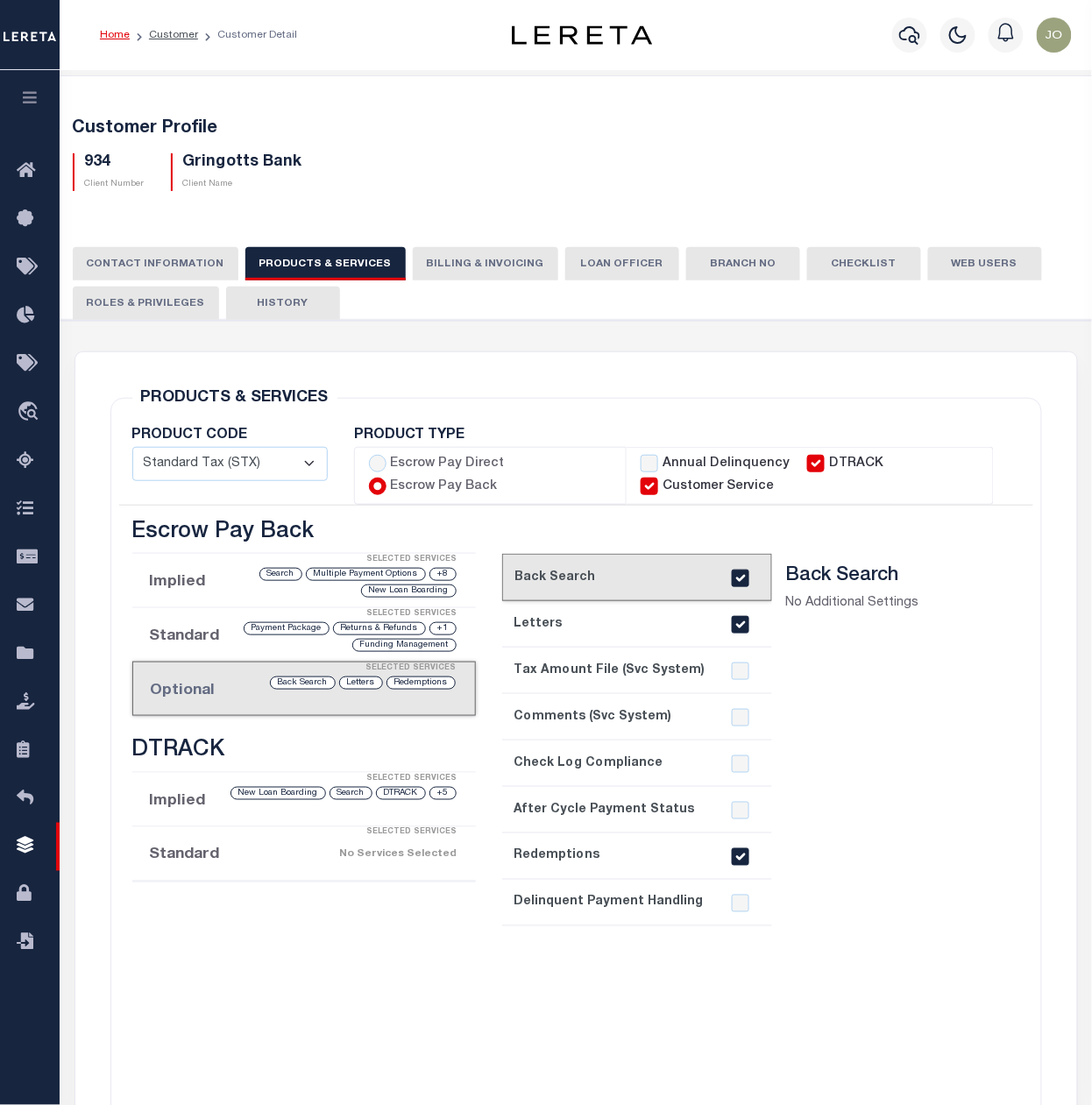
click at [480, 261] on button "Billing & Invoicing" at bounding box center [486, 263] width 145 height 33
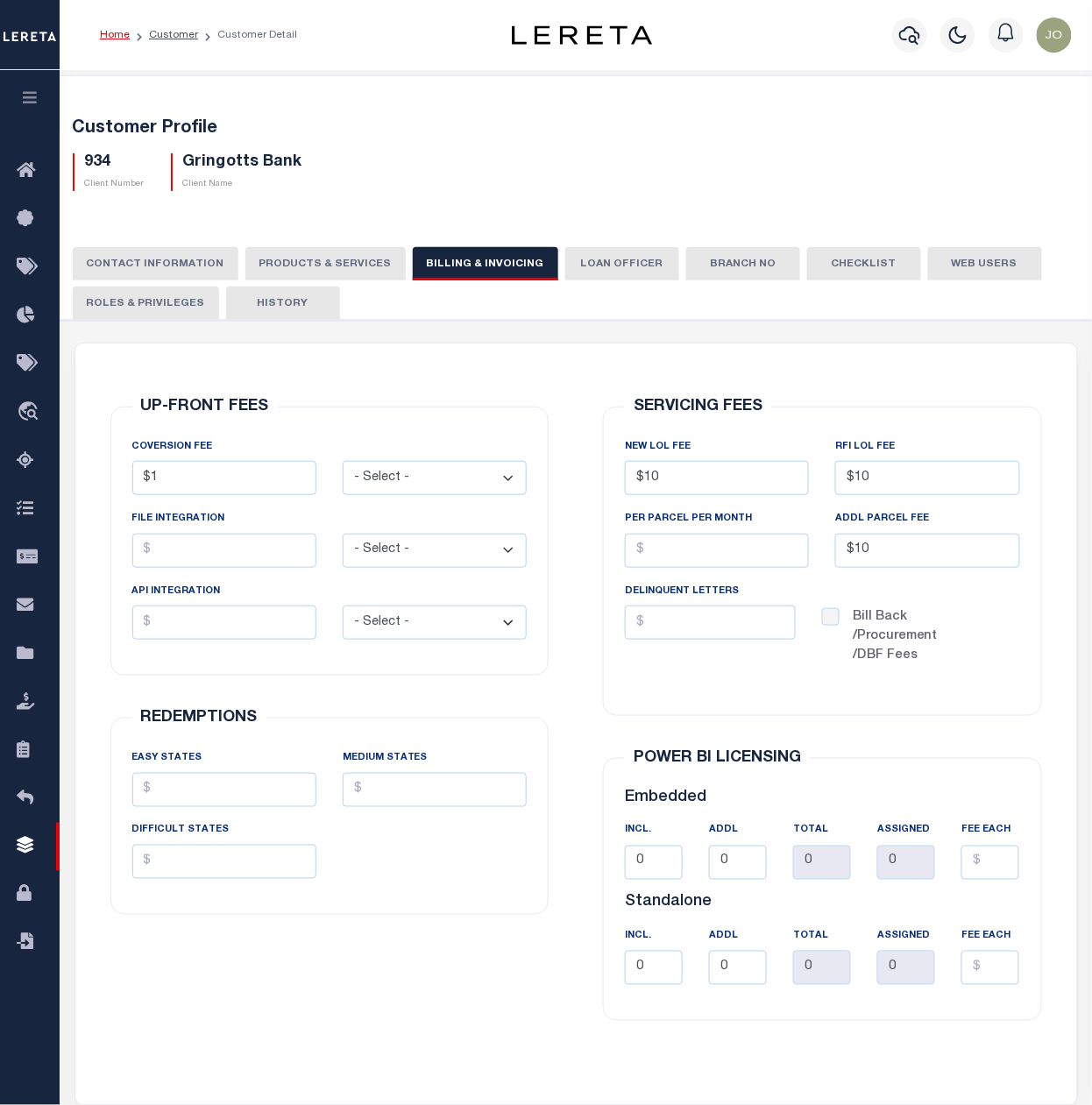
click at [595, 262] on button "LOAN OFFICER" at bounding box center [621, 263] width 114 height 33
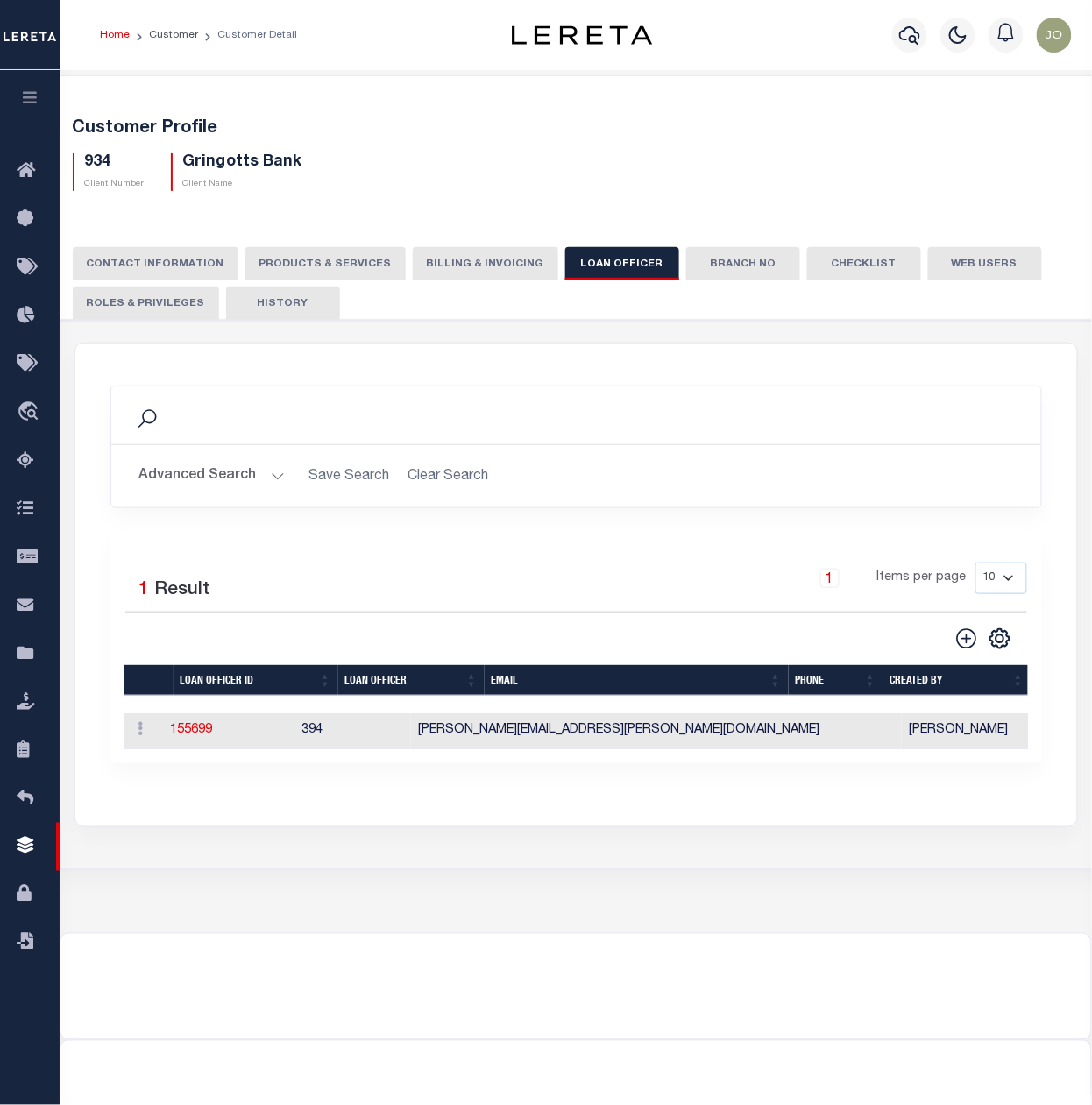
click at [716, 262] on button "Branch No" at bounding box center [743, 263] width 114 height 33
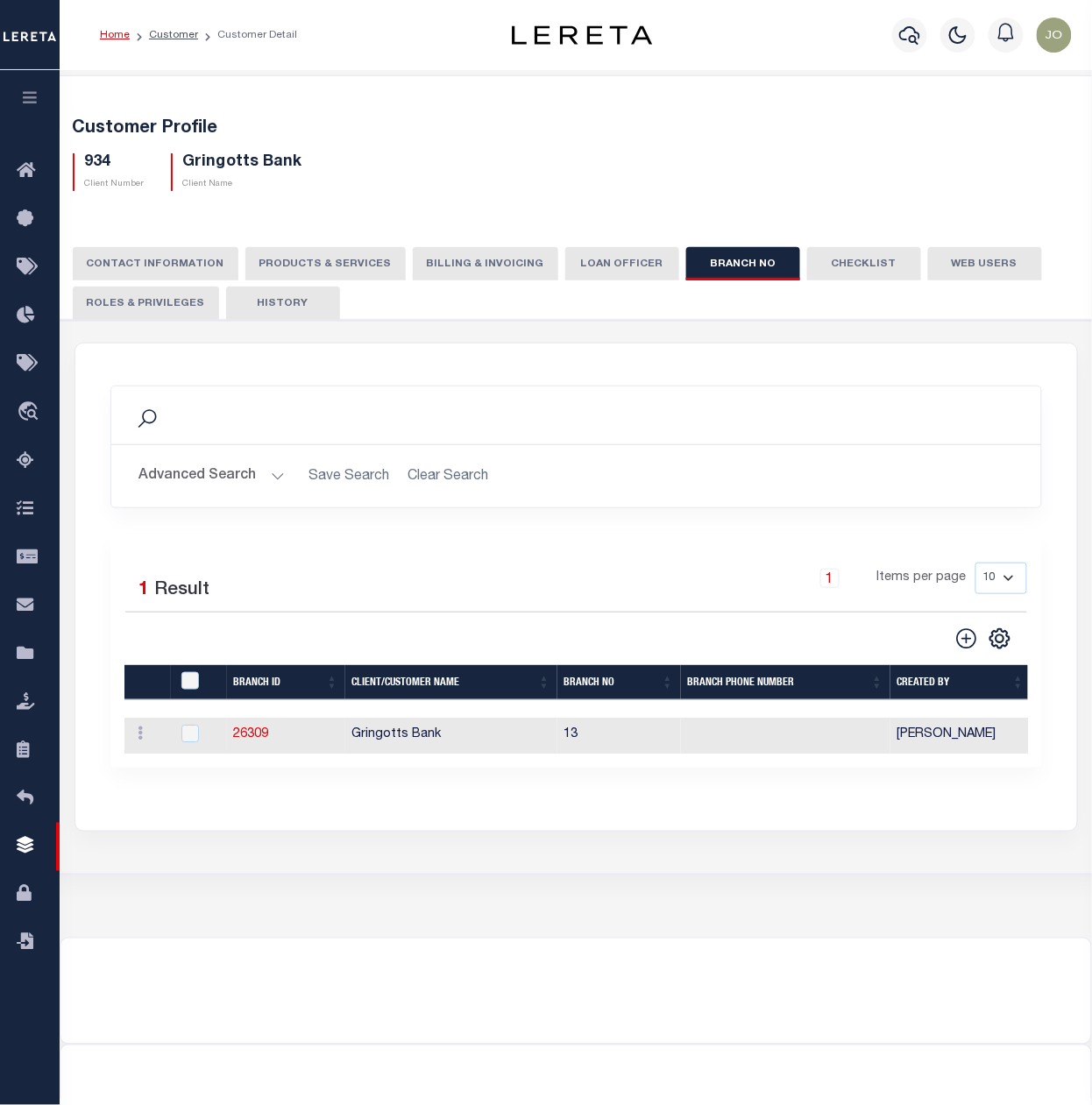
click at [878, 267] on button "Checklist" at bounding box center [864, 263] width 114 height 33
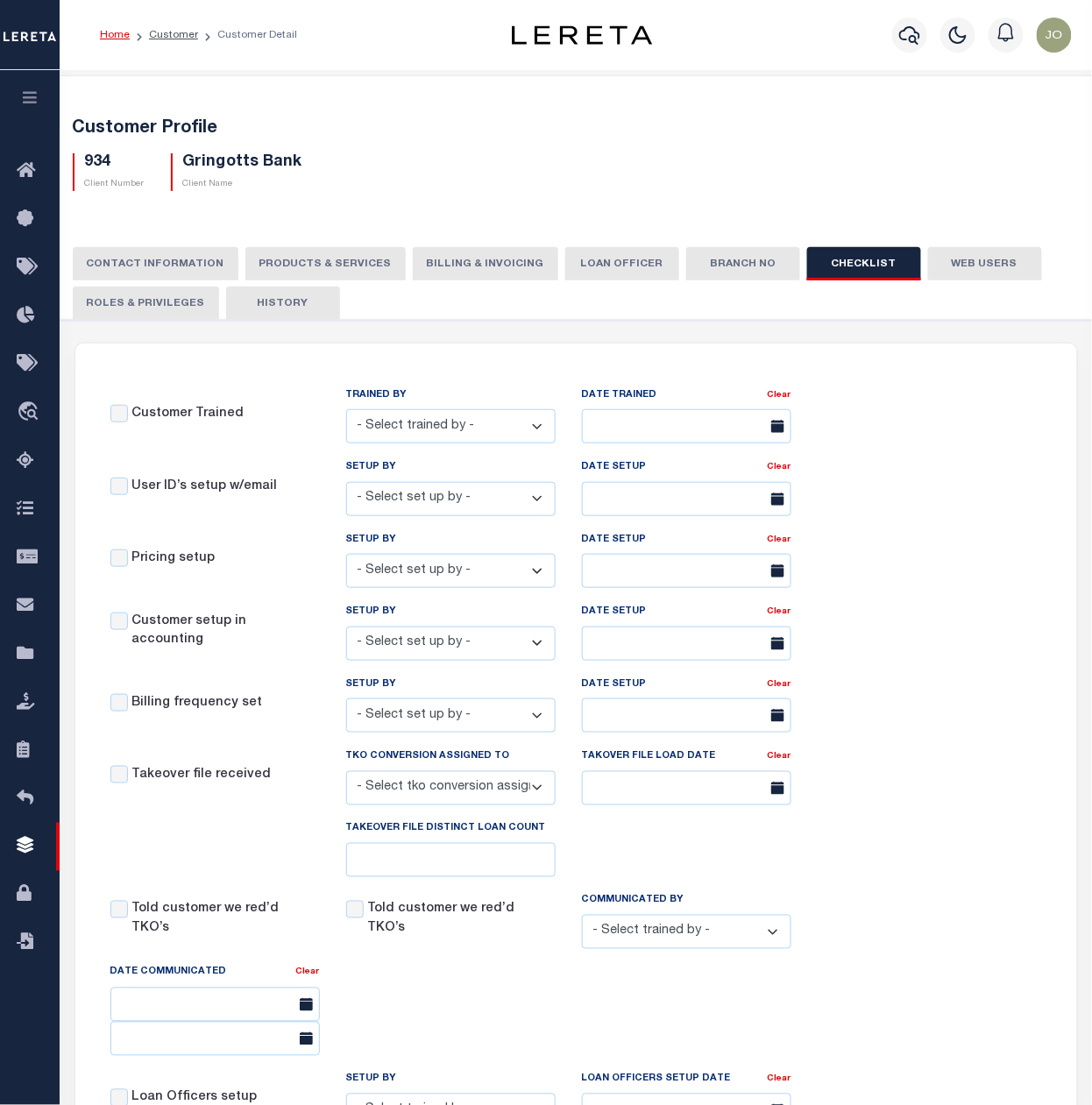
click at [983, 267] on button "Web Users" at bounding box center [985, 263] width 114 height 33
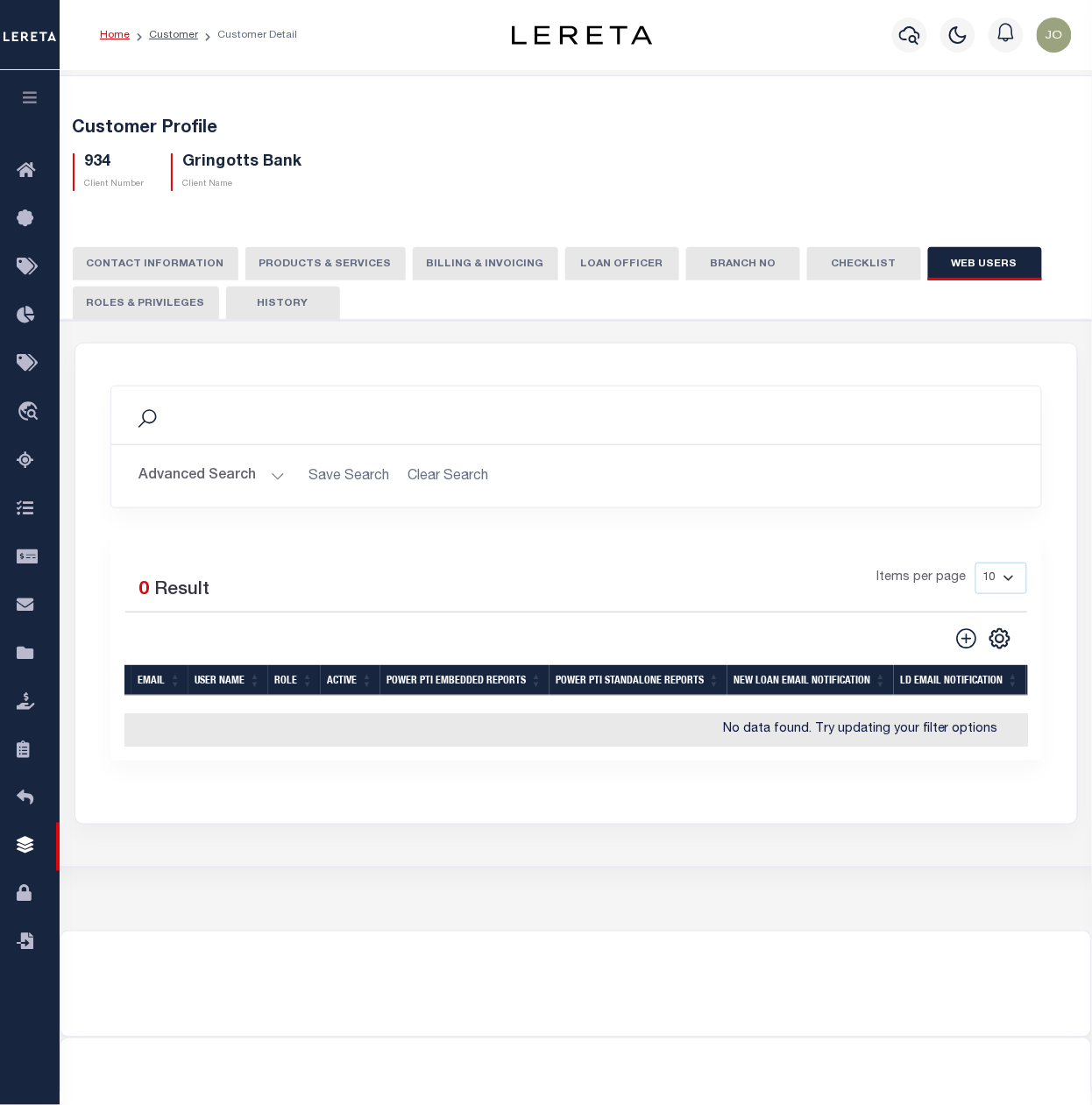
click at [142, 293] on button "Roles & Privileges" at bounding box center [145, 302] width 146 height 33
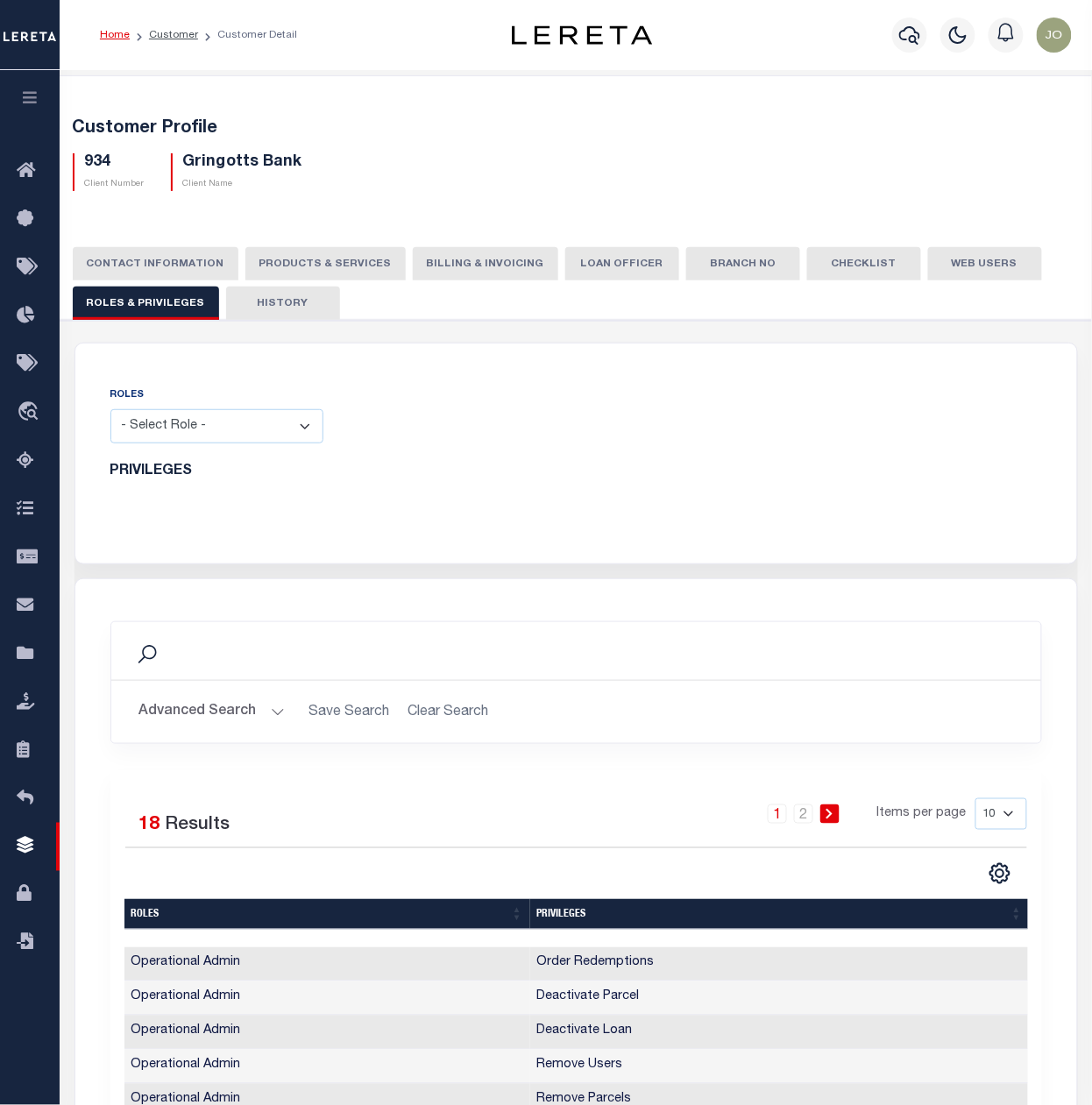
click at [303, 308] on button "History" at bounding box center [283, 302] width 114 height 33
